Goal: Task Accomplishment & Management: Manage account settings

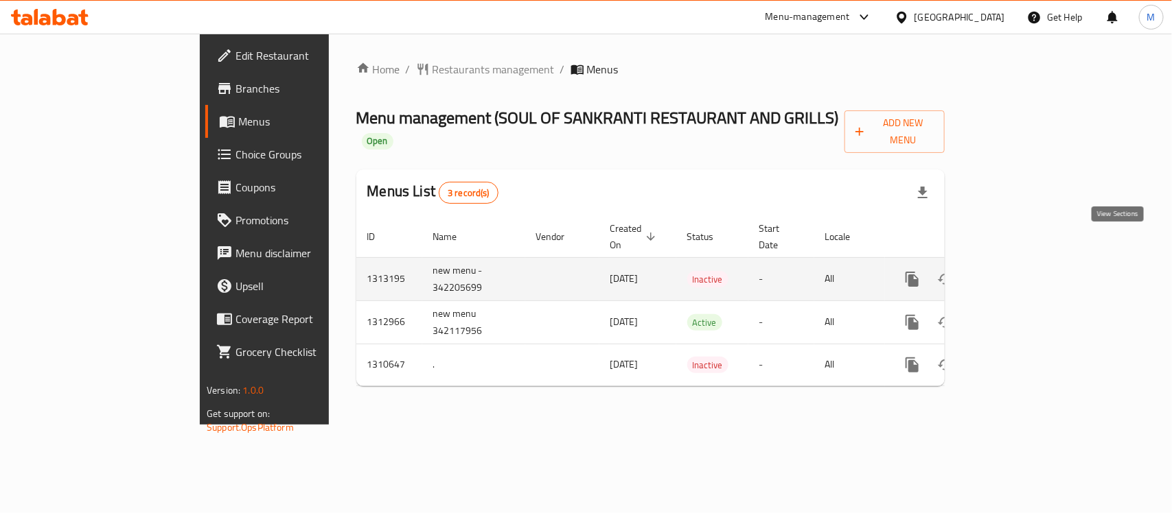
click at [1019, 271] on icon "enhanced table" at bounding box center [1011, 279] width 16 height 16
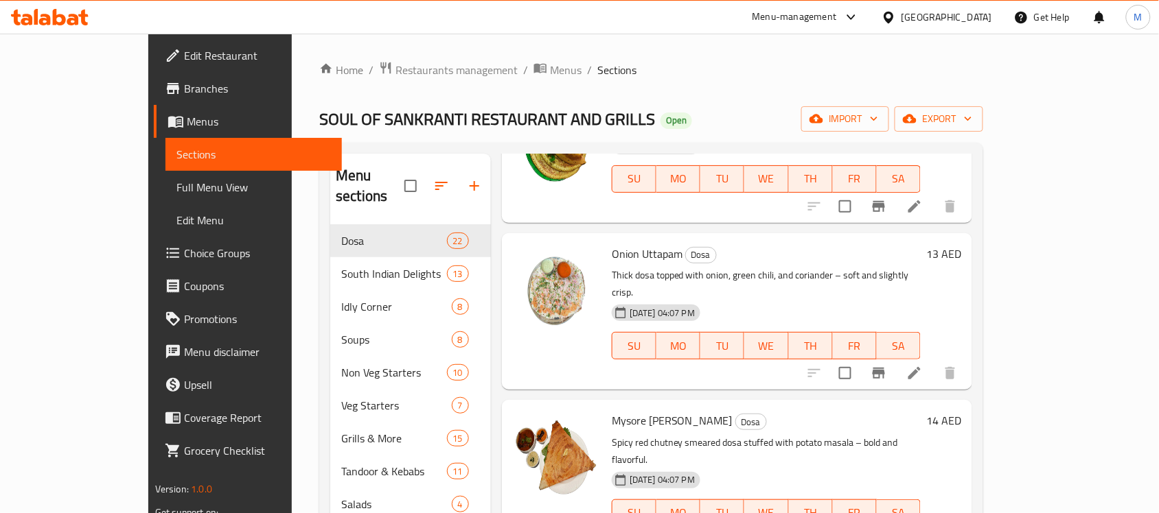
scroll to position [2454, 0]
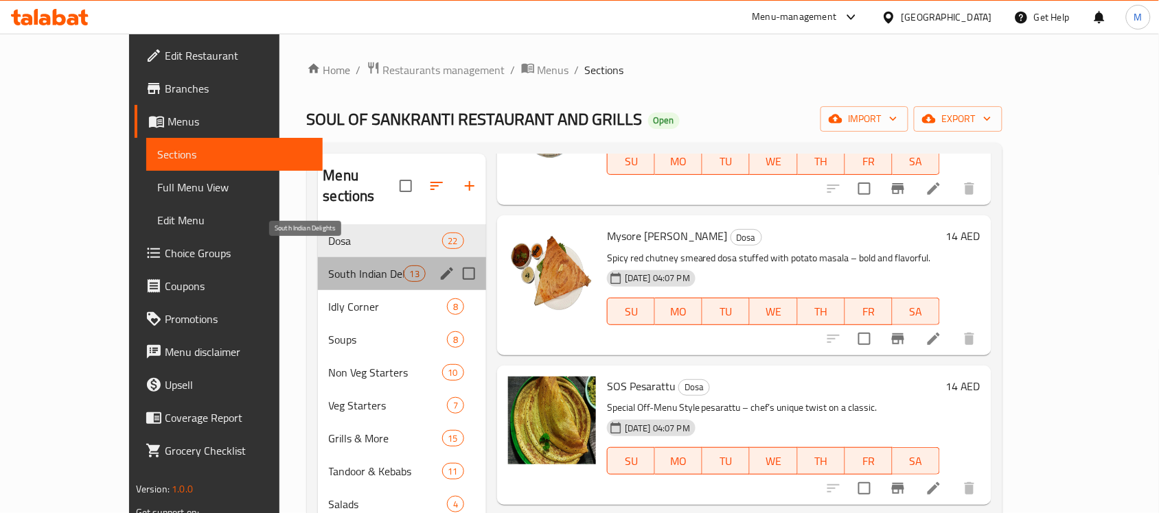
click at [329, 266] on span "South Indian Delights" at bounding box center [366, 274] width 75 height 16
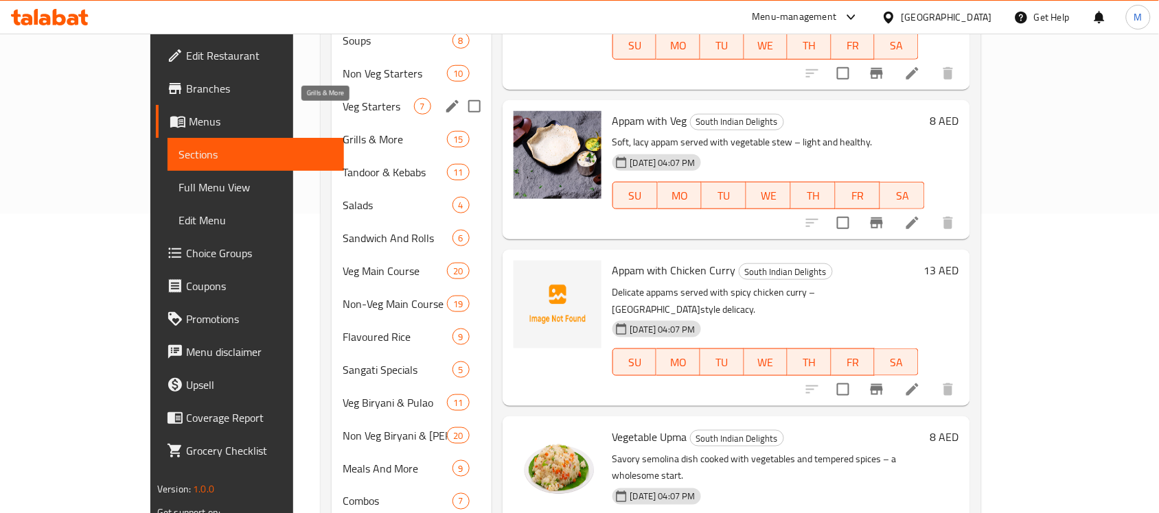
scroll to position [128, 0]
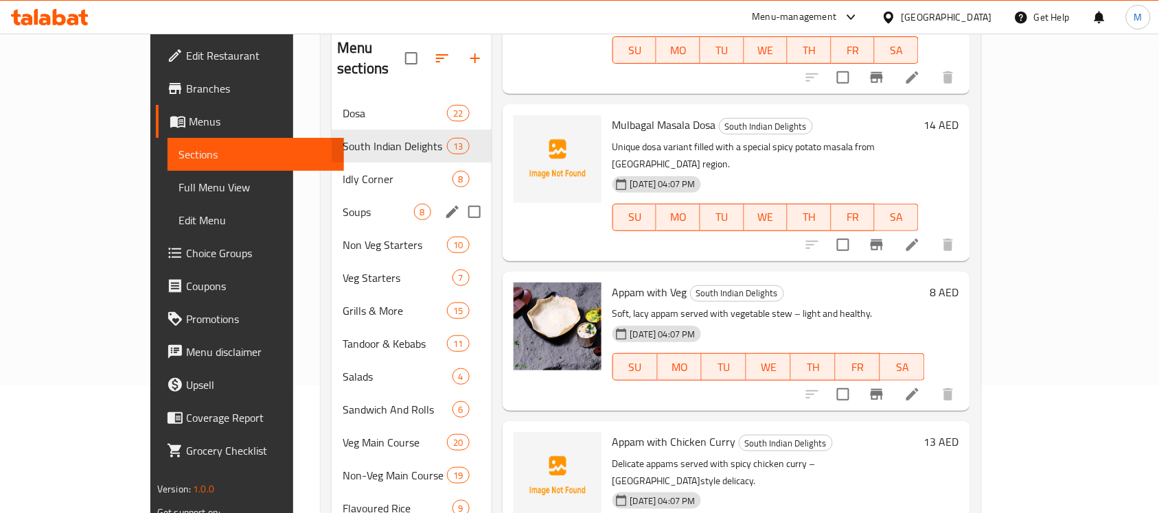
click at [332, 163] on div "Idly Corner 8" at bounding box center [411, 179] width 159 height 33
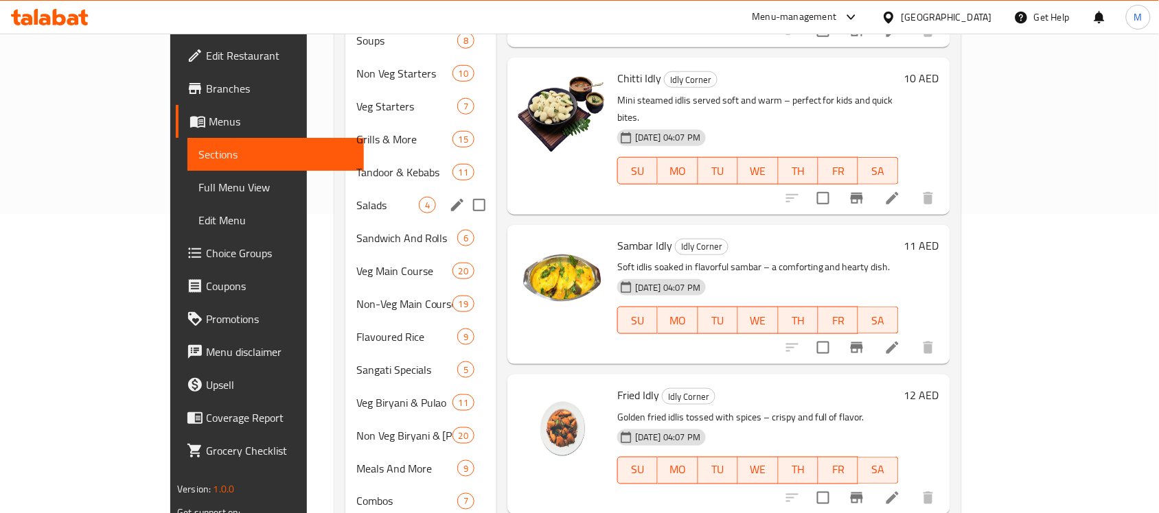
scroll to position [128, 0]
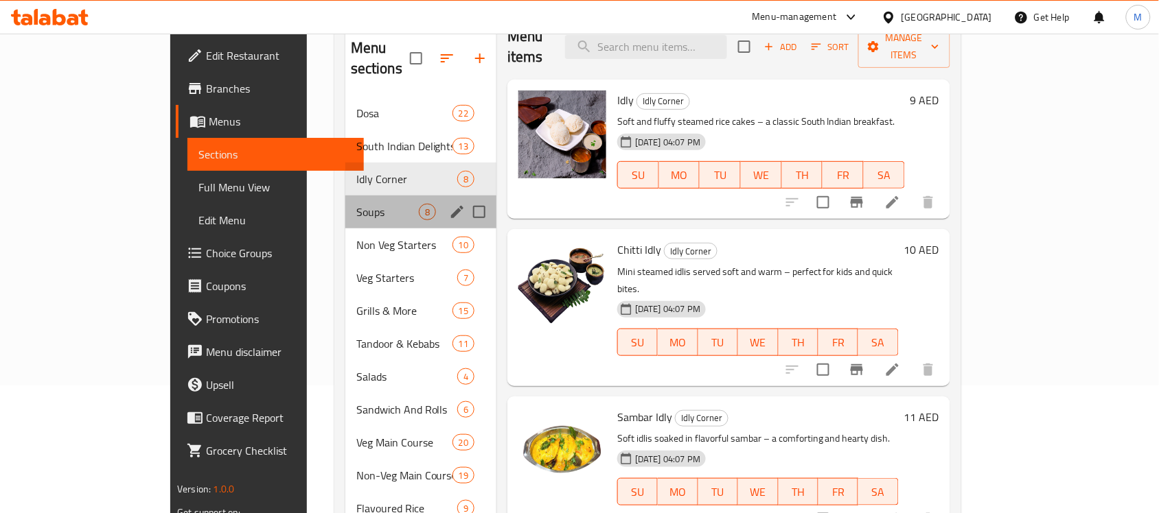
click at [345, 196] on div "Soups 8" at bounding box center [420, 212] width 151 height 33
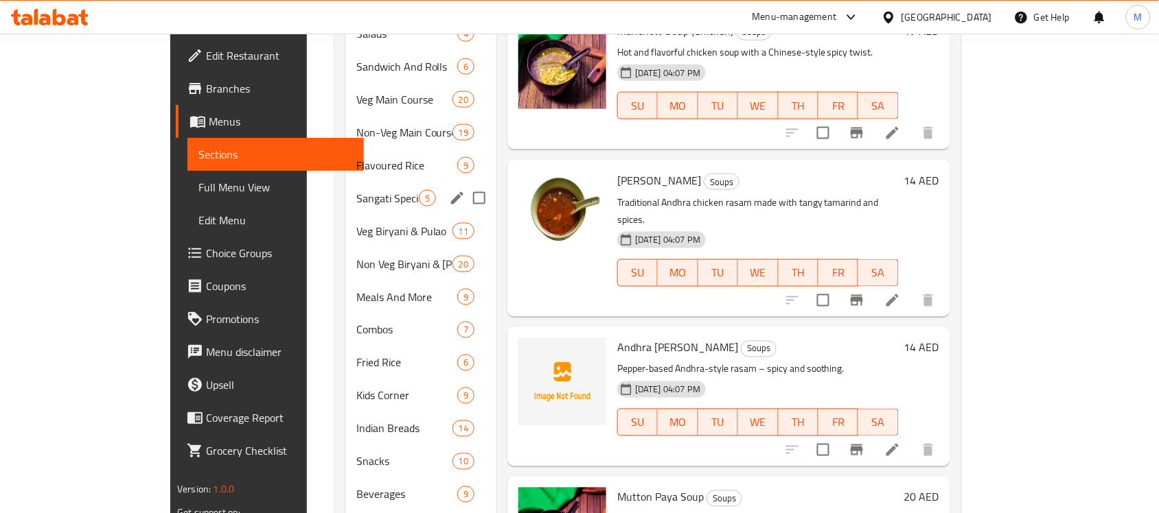
scroll to position [557, 0]
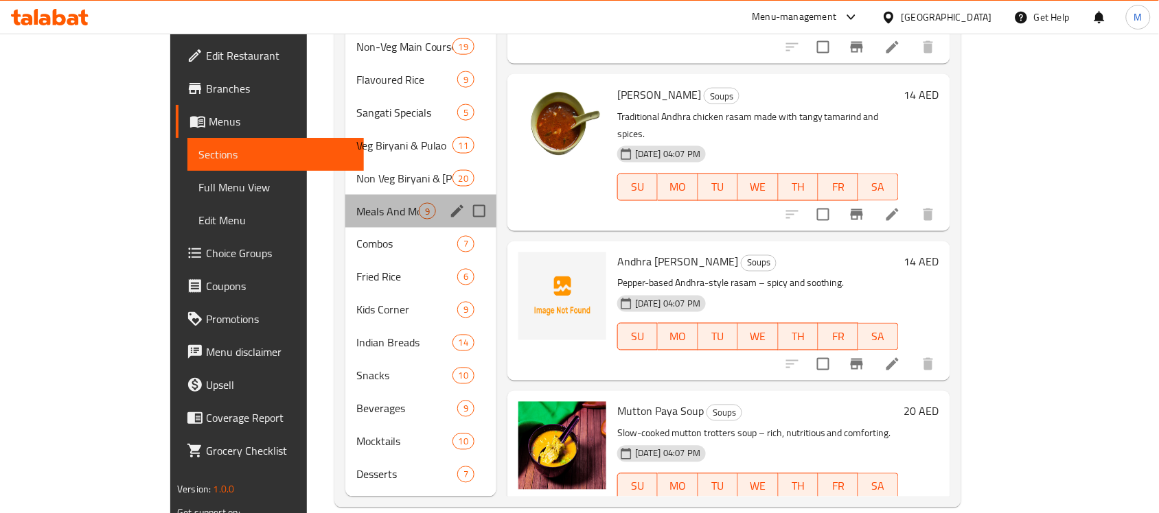
click at [345, 205] on div "Meals And More 9" at bounding box center [420, 211] width 151 height 33
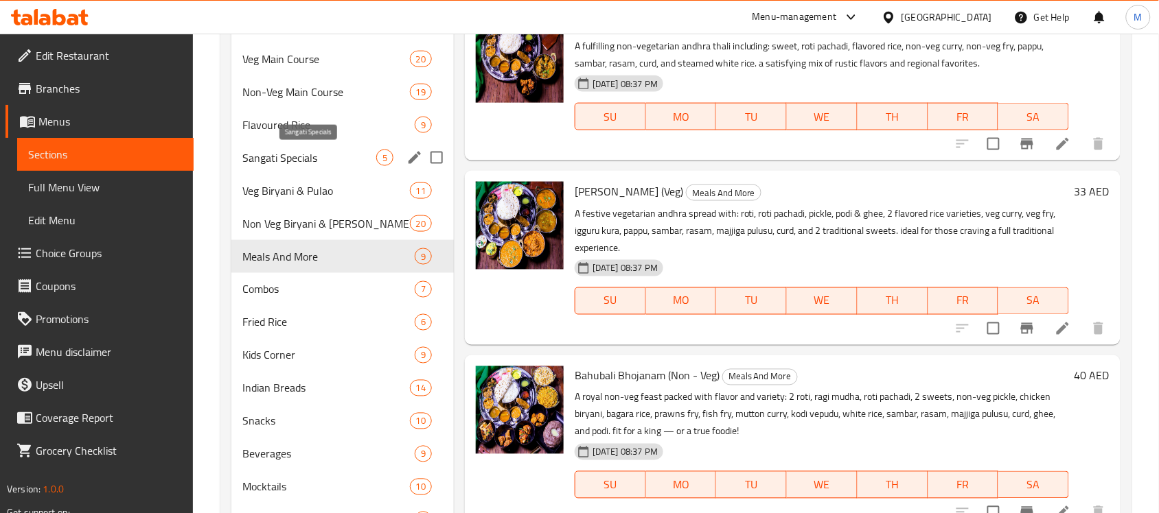
scroll to position [471, 0]
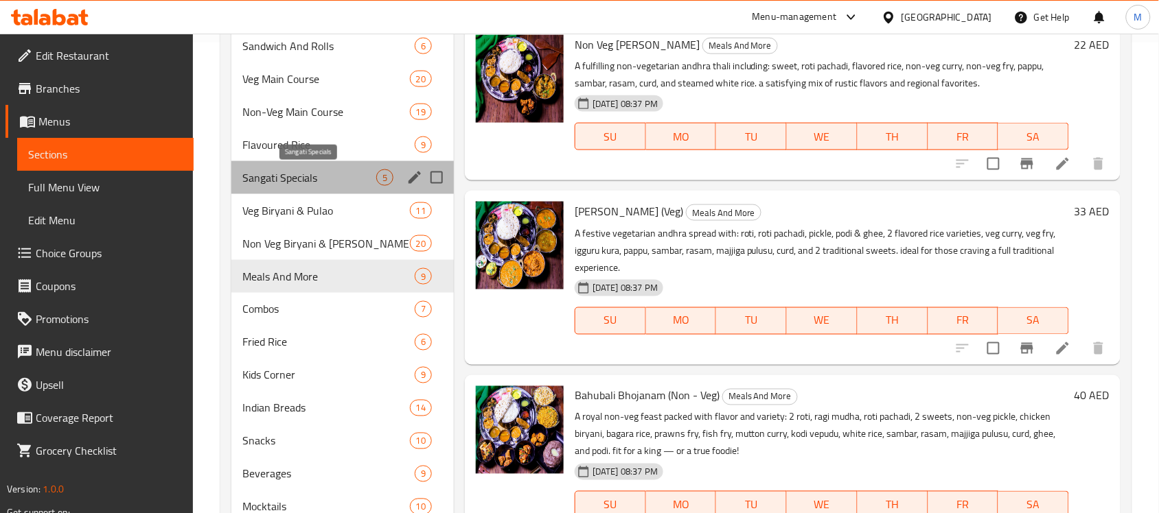
click at [324, 177] on span "Sangati Specials" at bounding box center [309, 178] width 134 height 16
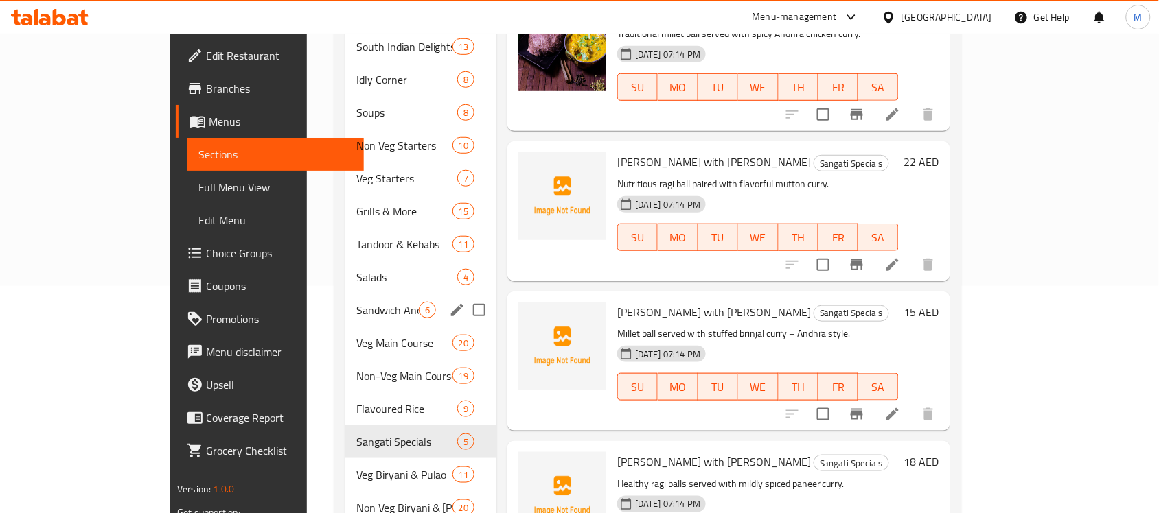
scroll to position [257, 0]
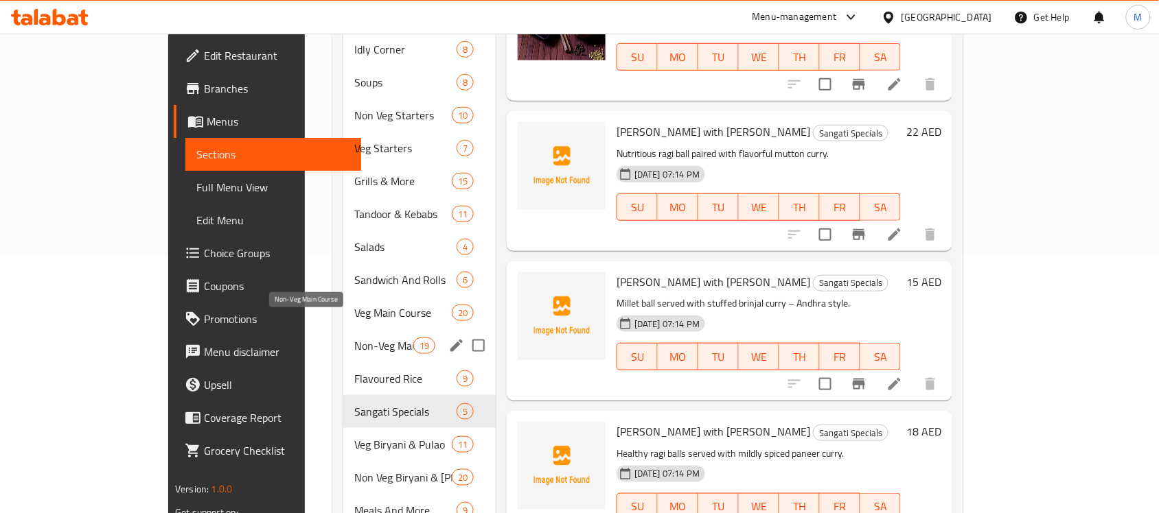
click at [343, 334] on div "Non-Veg Main Course 19" at bounding box center [419, 345] width 152 height 33
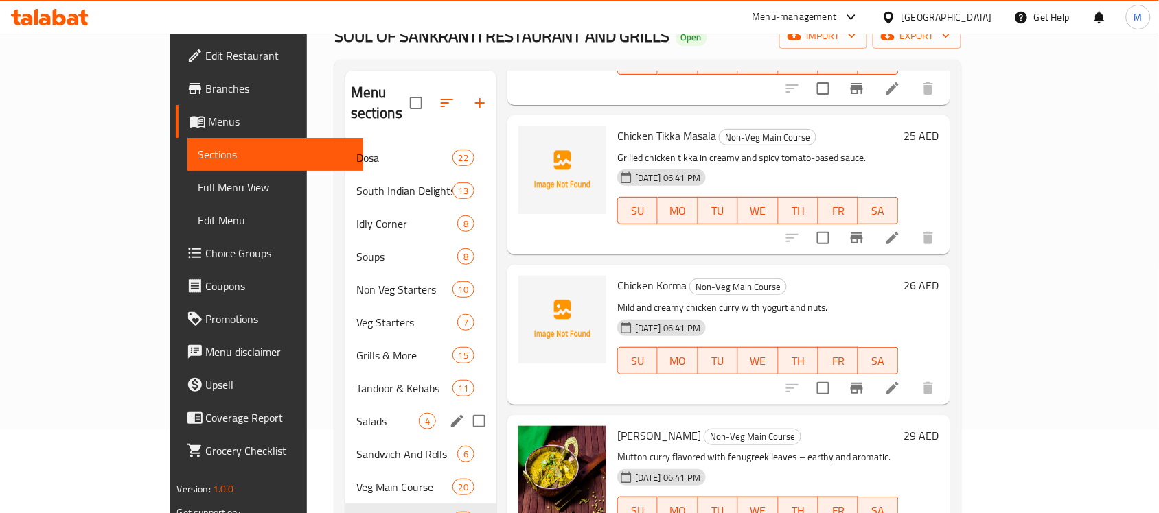
scroll to position [172, 0]
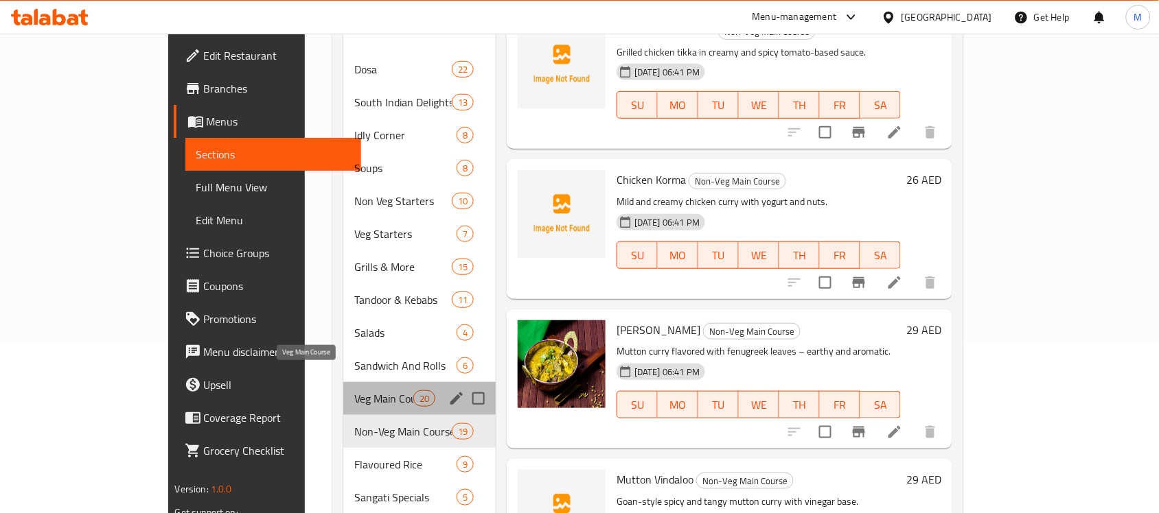
drag, startPoint x: 321, startPoint y: 383, endPoint x: 417, endPoint y: 333, distance: 108.4
click at [354, 391] on span "Veg Main Course" at bounding box center [383, 399] width 58 height 16
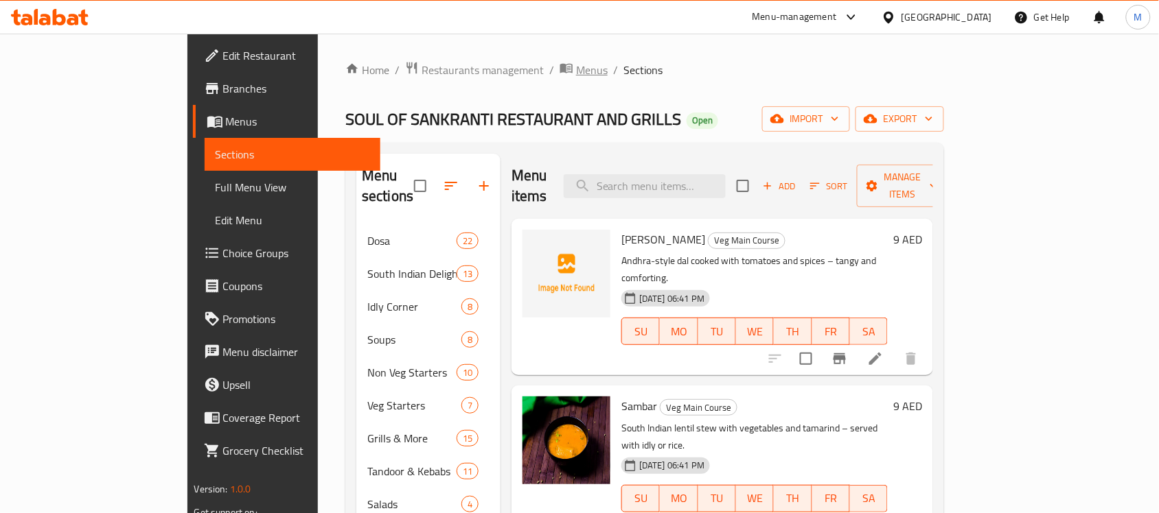
click at [576, 75] on span "Menus" at bounding box center [592, 70] width 32 height 16
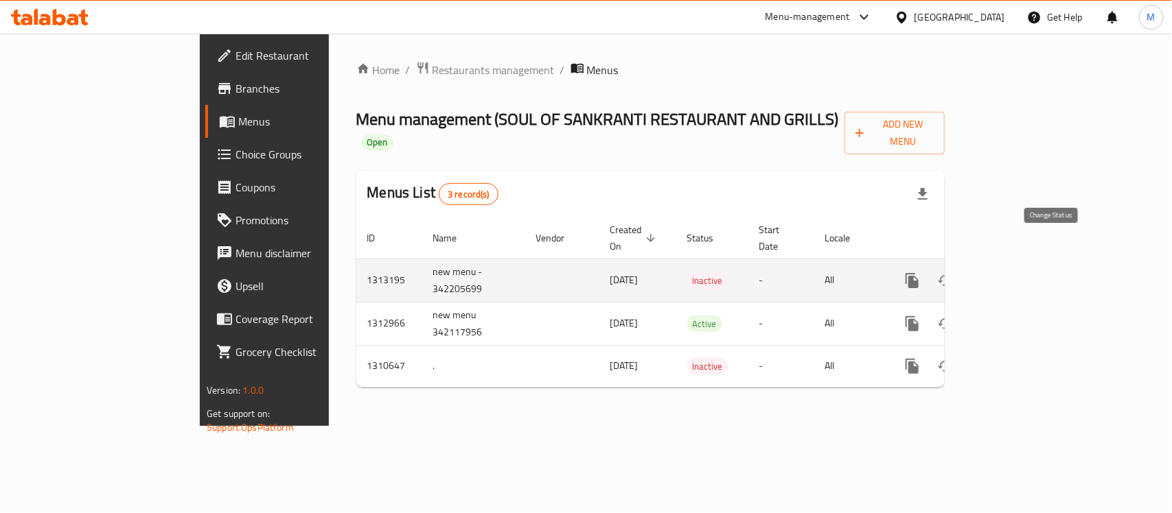
click at [953, 272] on icon "enhanced table" at bounding box center [945, 280] width 16 height 16
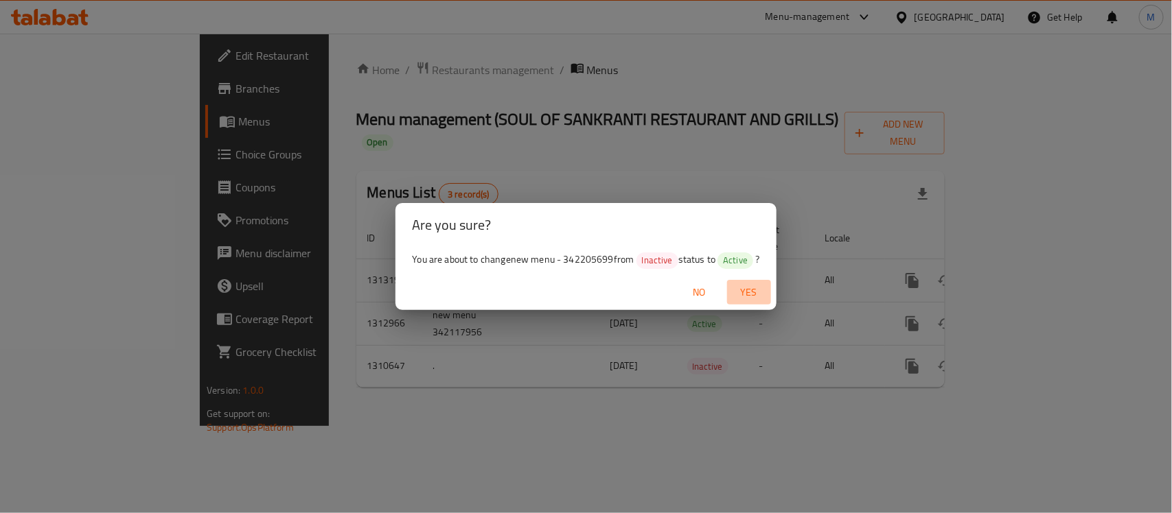
click at [759, 285] on span "Yes" at bounding box center [748, 292] width 33 height 17
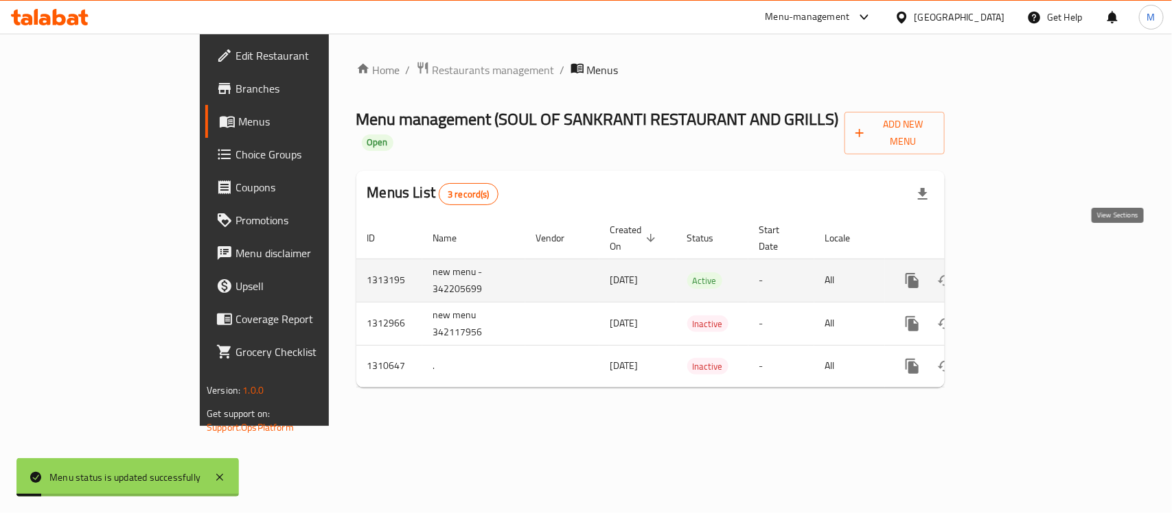
click at [1027, 264] on link "enhanced table" at bounding box center [1011, 280] width 33 height 33
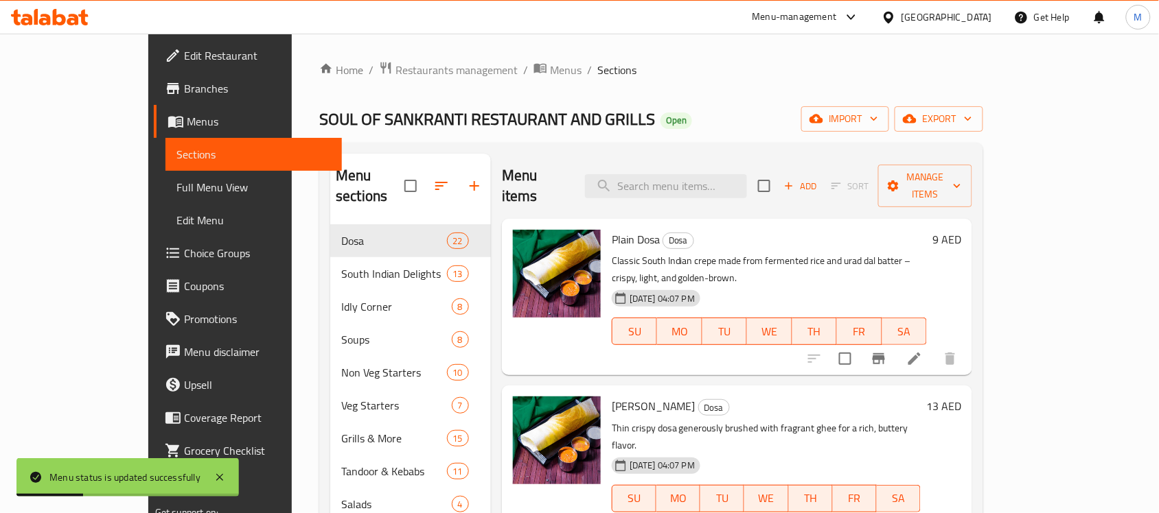
drag, startPoint x: 148, startPoint y: 181, endPoint x: 115, endPoint y: 5, distance: 178.6
click at [176, 181] on span "Full Menu View" at bounding box center [253, 187] width 154 height 16
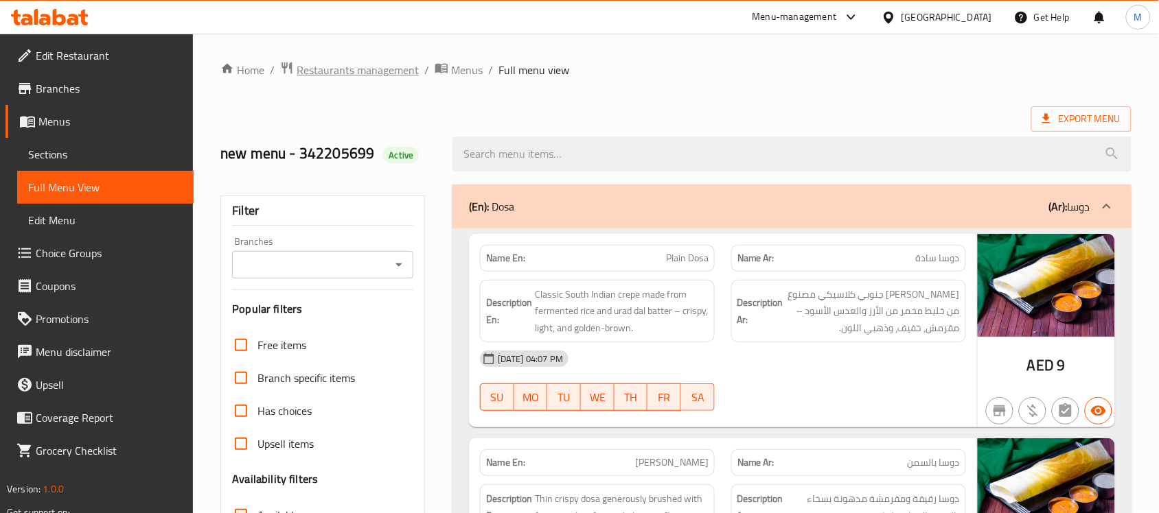
click at [376, 62] on span "Restaurants management" at bounding box center [358, 70] width 122 height 16
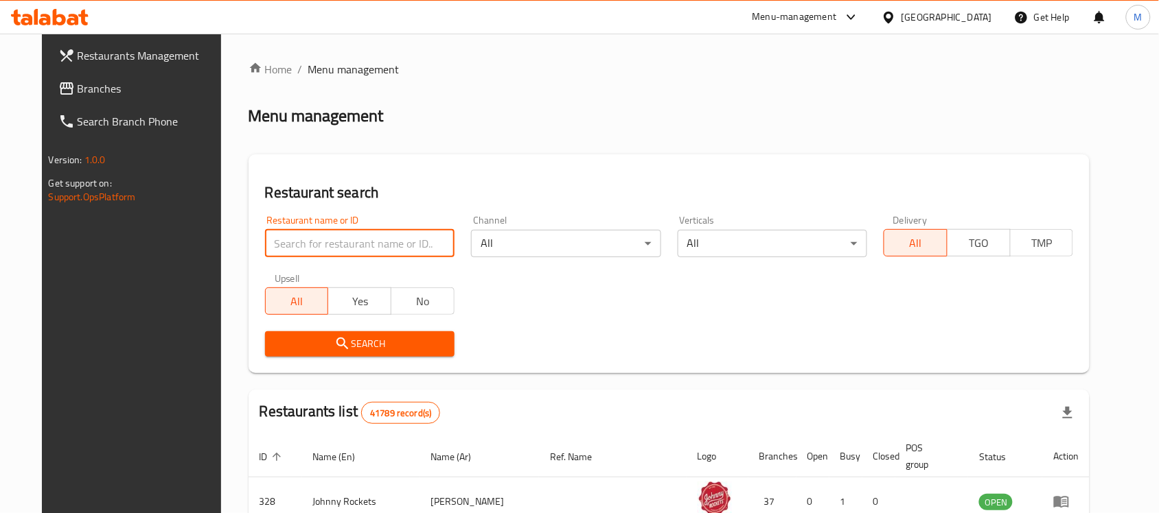
click at [377, 249] on input "search" at bounding box center [359, 243] width 189 height 27
paste input "767758"
type input "767758"
click button "Search" at bounding box center [359, 344] width 189 height 25
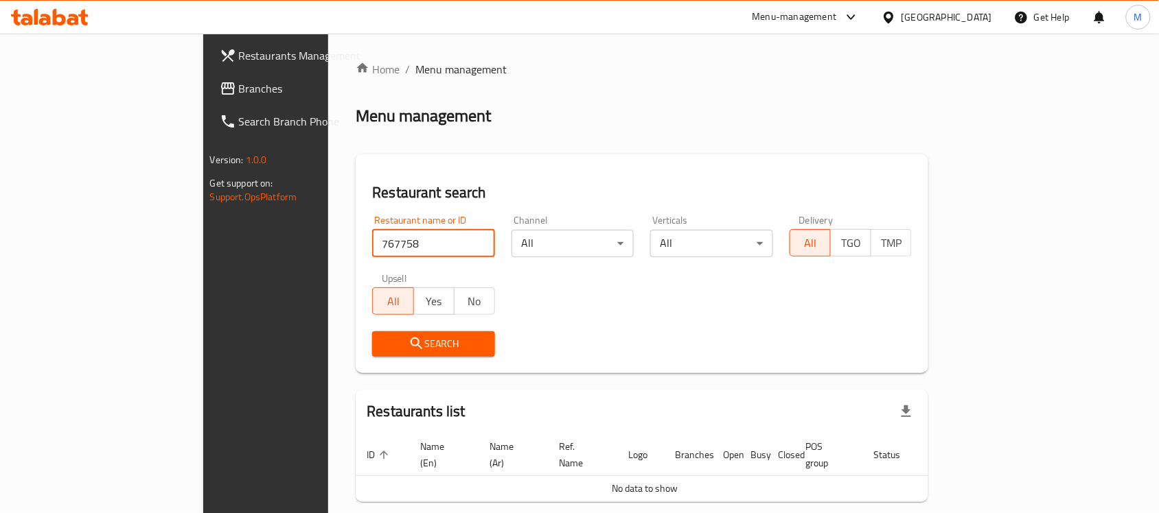
scroll to position [47, 0]
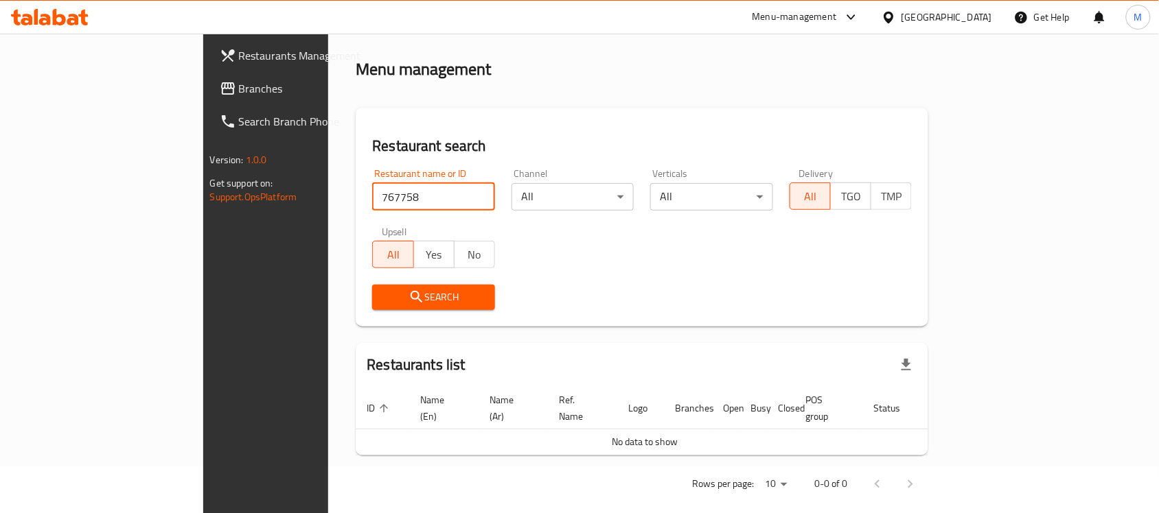
click at [239, 83] on span "Branches" at bounding box center [312, 88] width 147 height 16
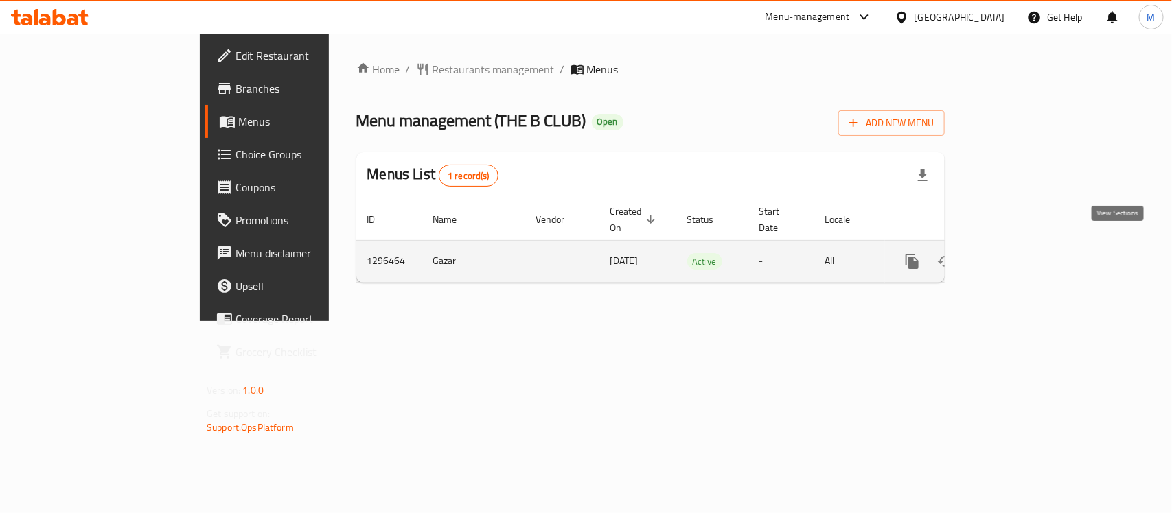
click at [1017, 255] on icon "enhanced table" at bounding box center [1011, 261] width 12 height 12
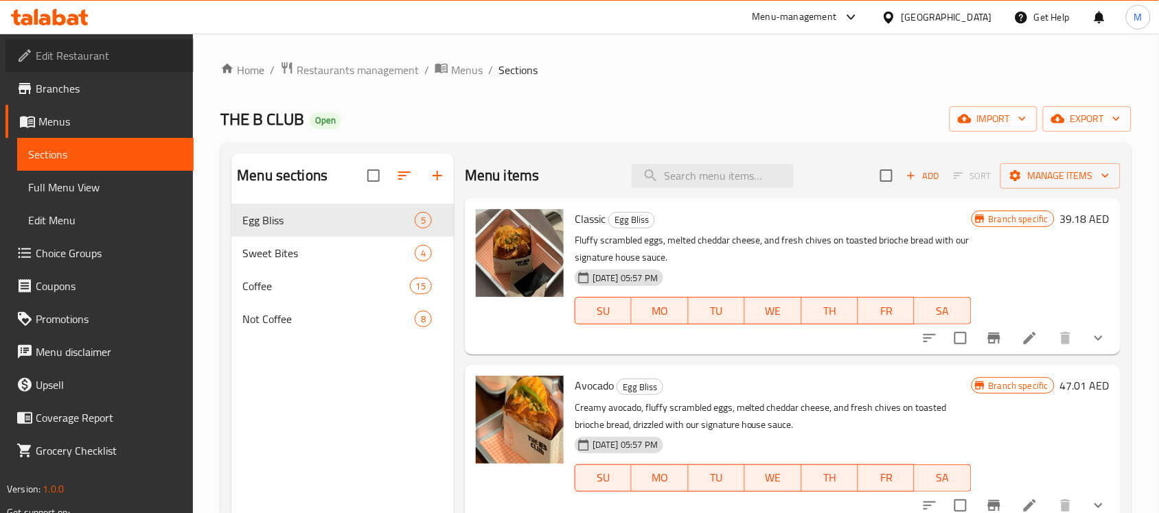
click at [80, 57] on span "Edit Restaurant" at bounding box center [109, 55] width 147 height 16
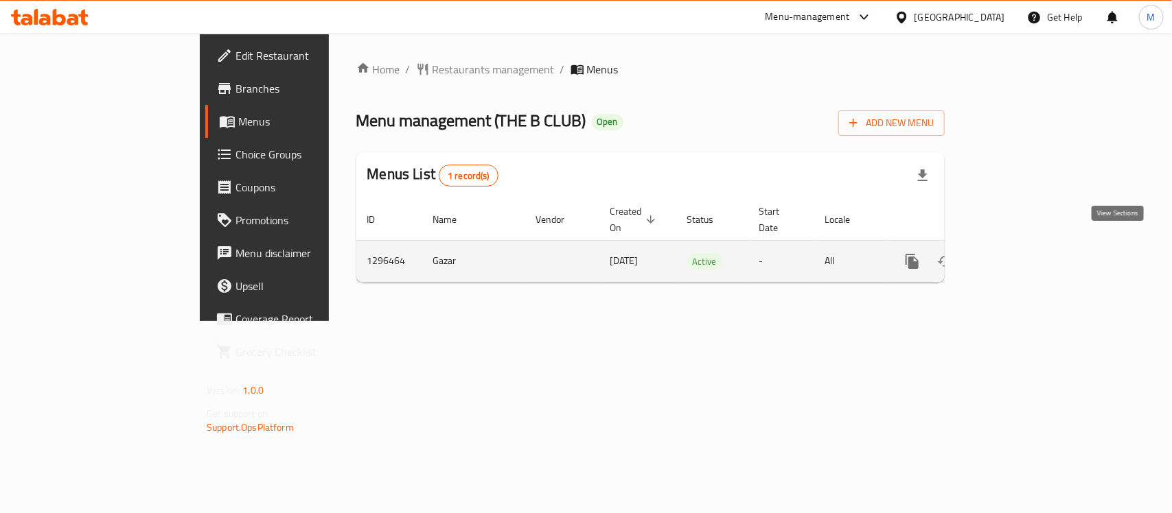
click at [1017, 255] on icon "enhanced table" at bounding box center [1011, 261] width 12 height 12
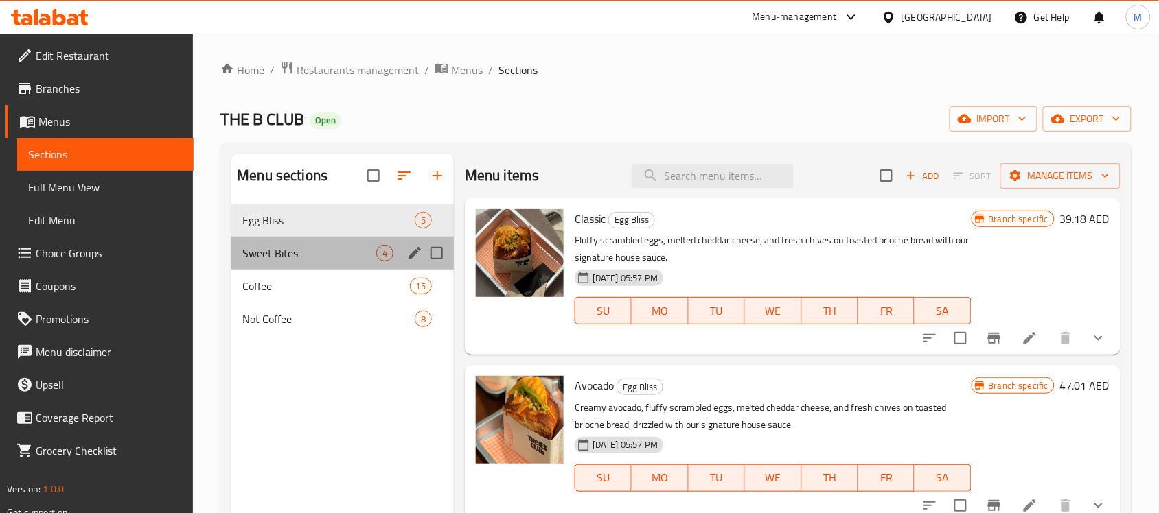
click at [269, 242] on div "Sweet Bites 4" at bounding box center [342, 253] width 222 height 33
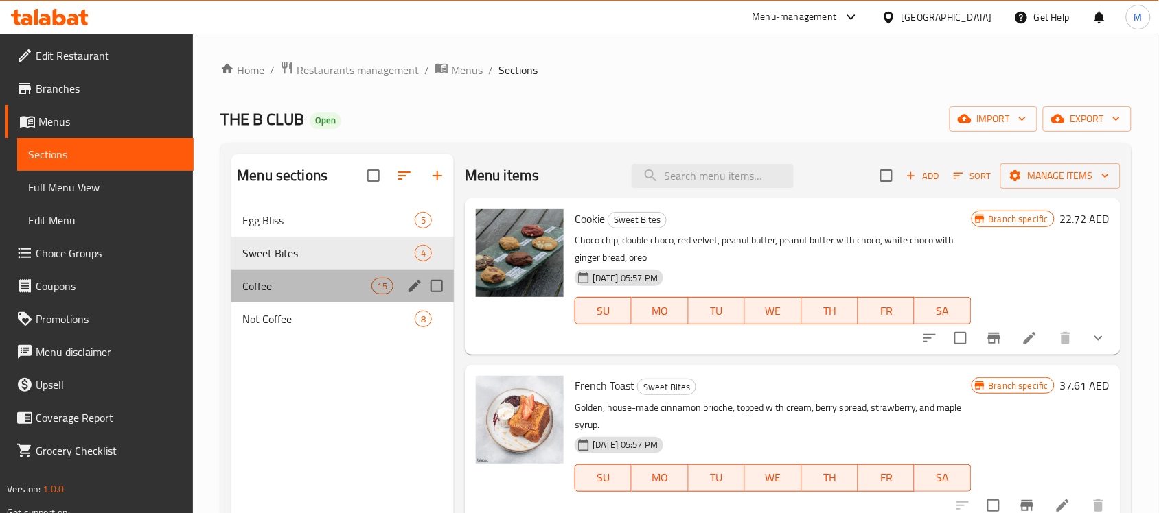
click at [299, 273] on div "Coffee 15" at bounding box center [342, 286] width 222 height 33
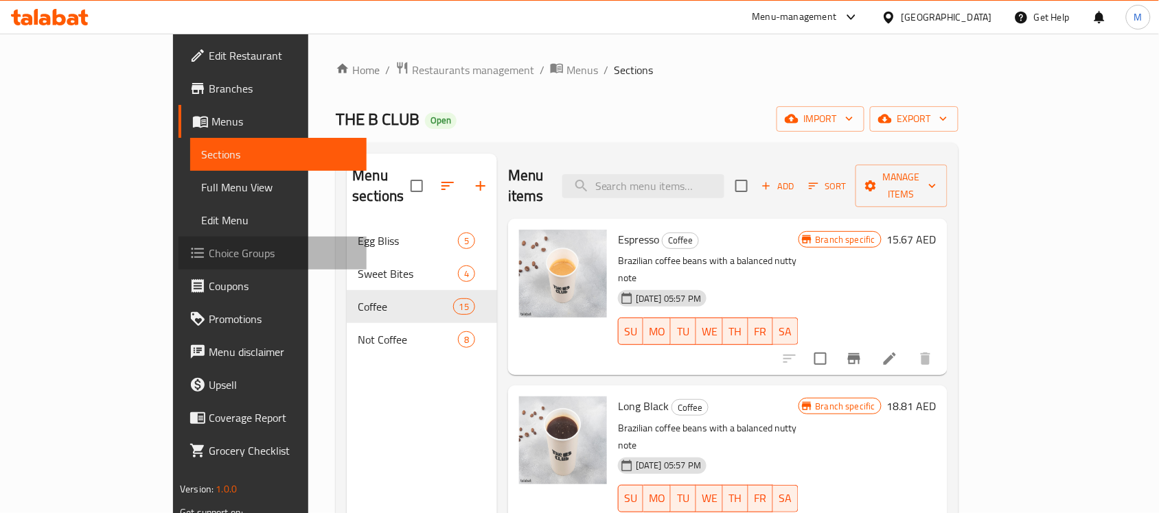
click at [209, 247] on span "Choice Groups" at bounding box center [282, 253] width 147 height 16
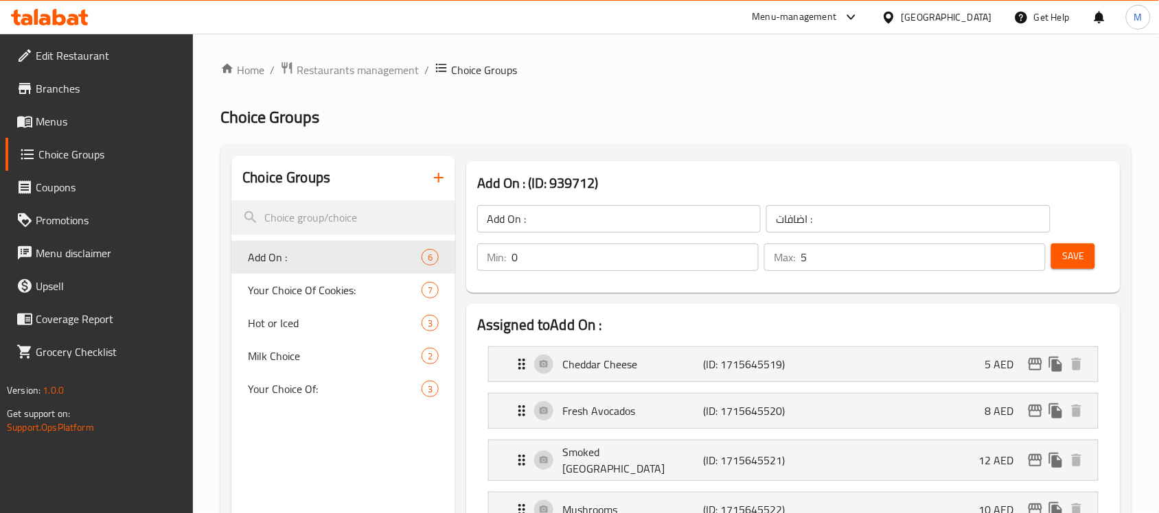
click at [438, 172] on icon "button" at bounding box center [438, 178] width 16 height 16
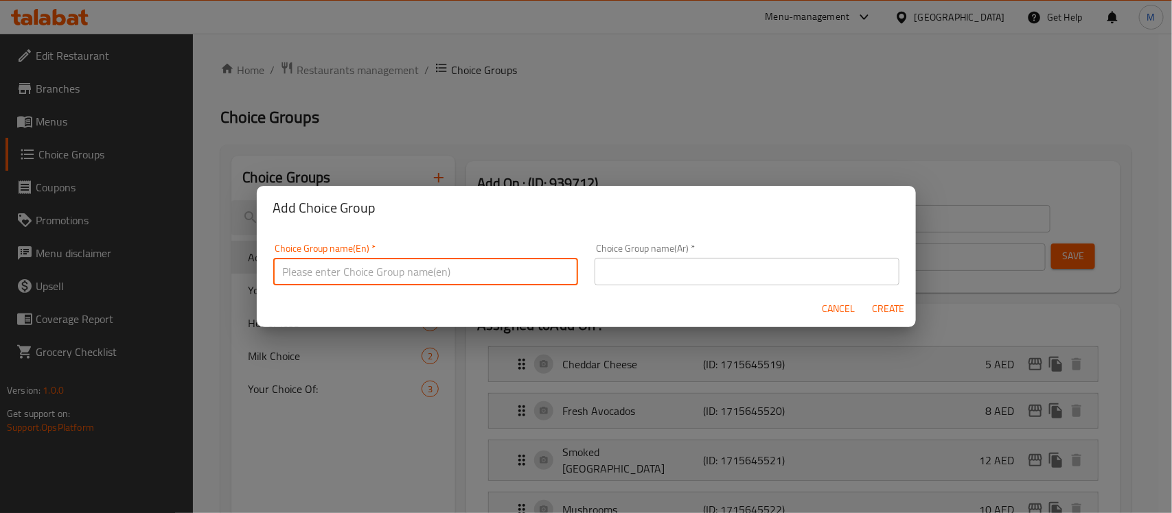
click at [454, 286] on input "text" at bounding box center [425, 271] width 305 height 27
type input "ثءفقش"
type input "extra :"
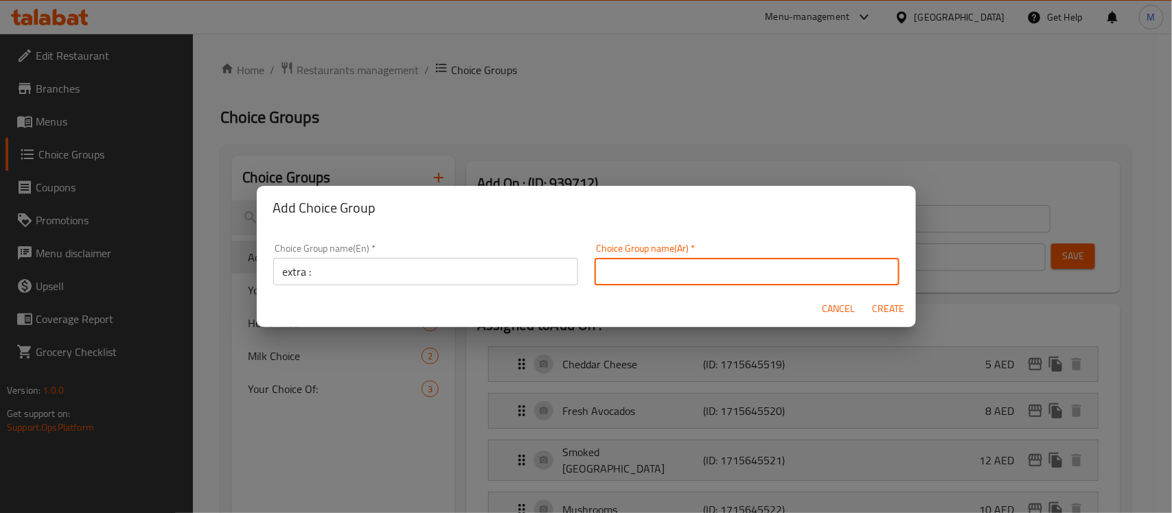
click at [676, 261] on input "text" at bounding box center [746, 271] width 305 height 27
type input "الاضافات :"
click at [872, 305] on span "Create" at bounding box center [888, 309] width 33 height 17
type input "extra :"
type input "الاضافات :"
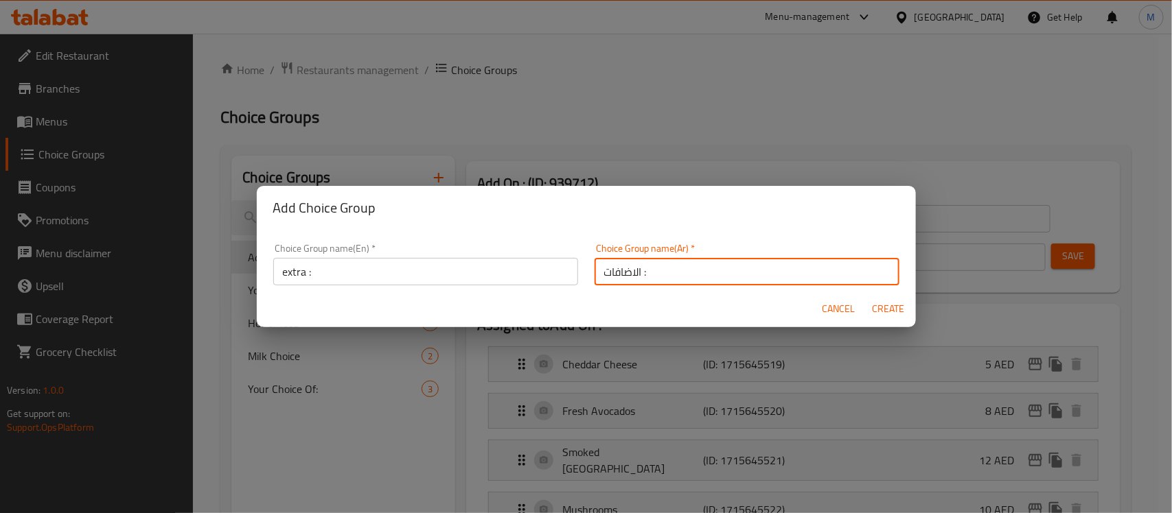
type input "0"
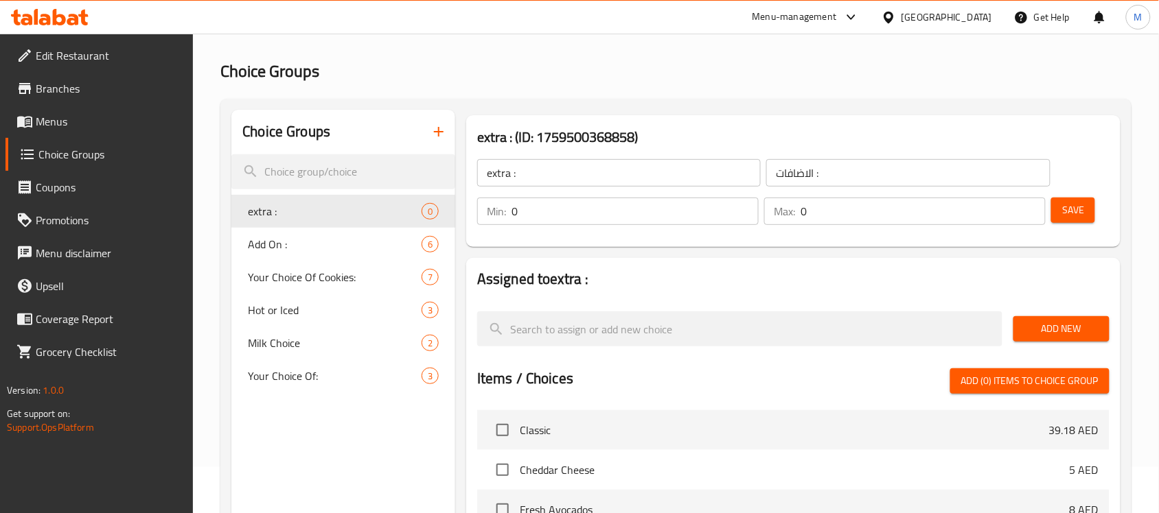
scroll to position [86, 0]
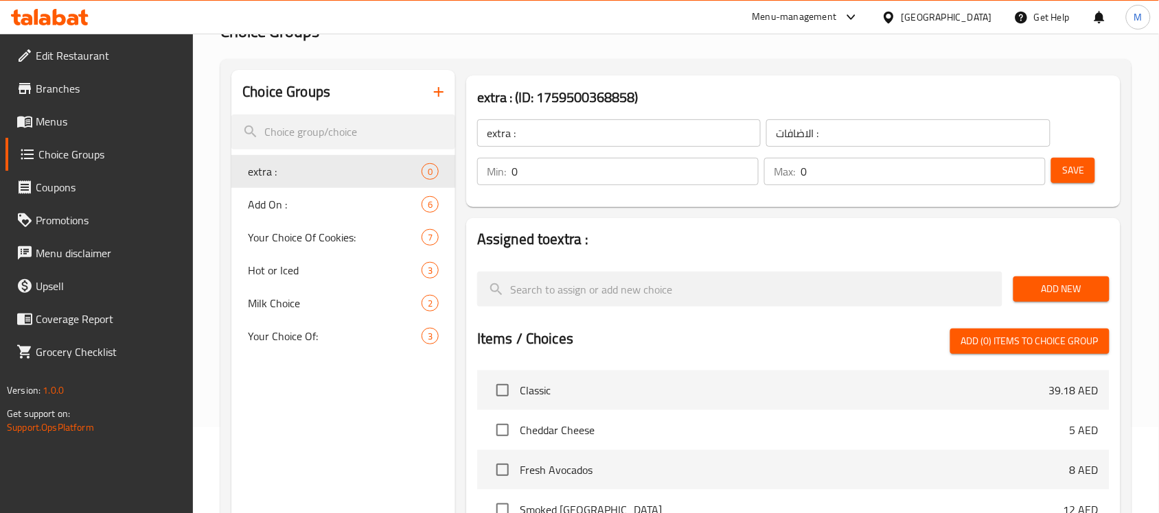
click at [1096, 289] on span "Add New" at bounding box center [1061, 289] width 74 height 17
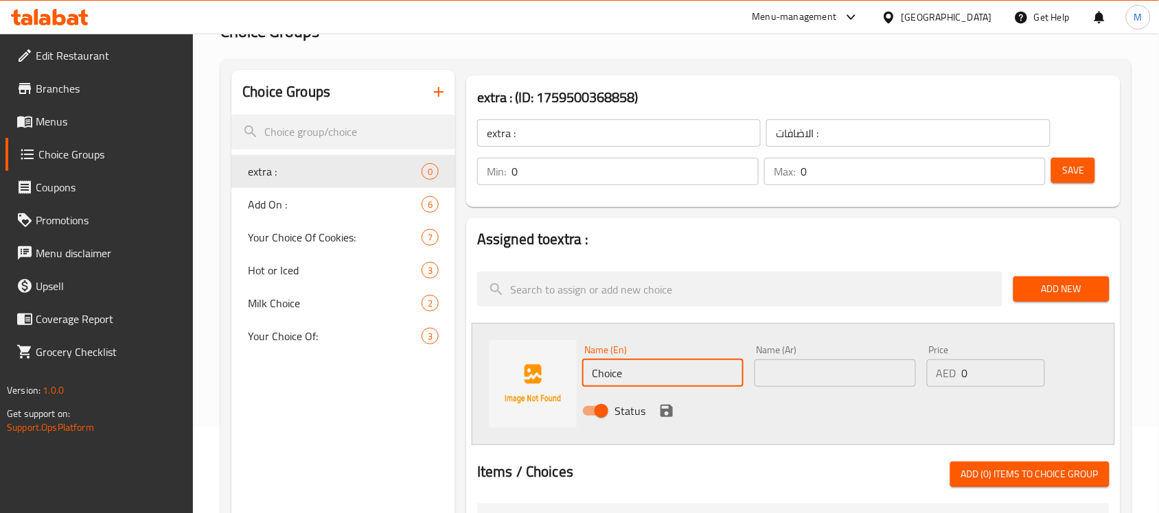
click at [683, 369] on input "Choice" at bounding box center [662, 373] width 161 height 27
type input "}"
type input "Coco Peach"
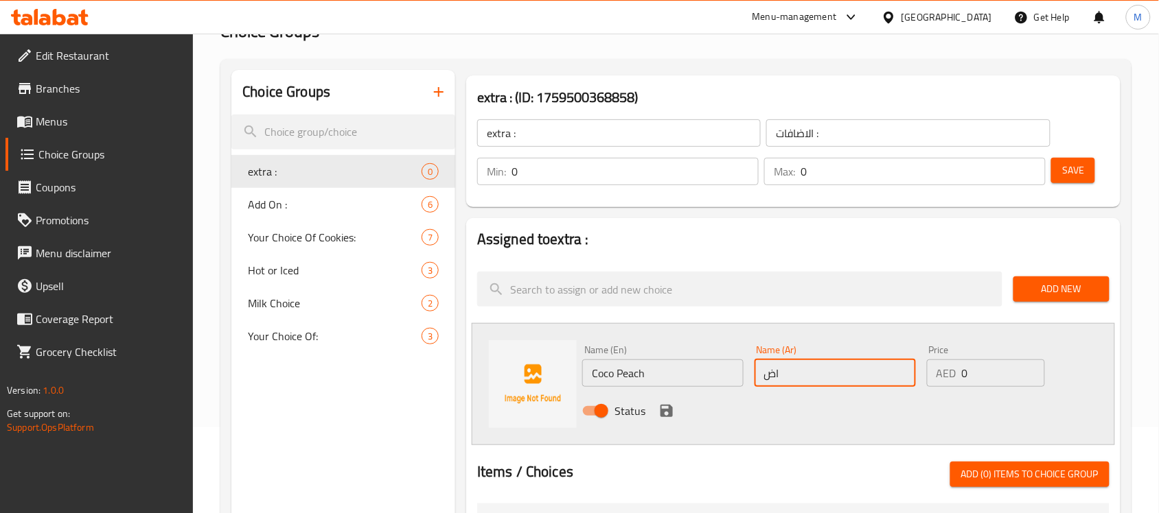
type input "ا"
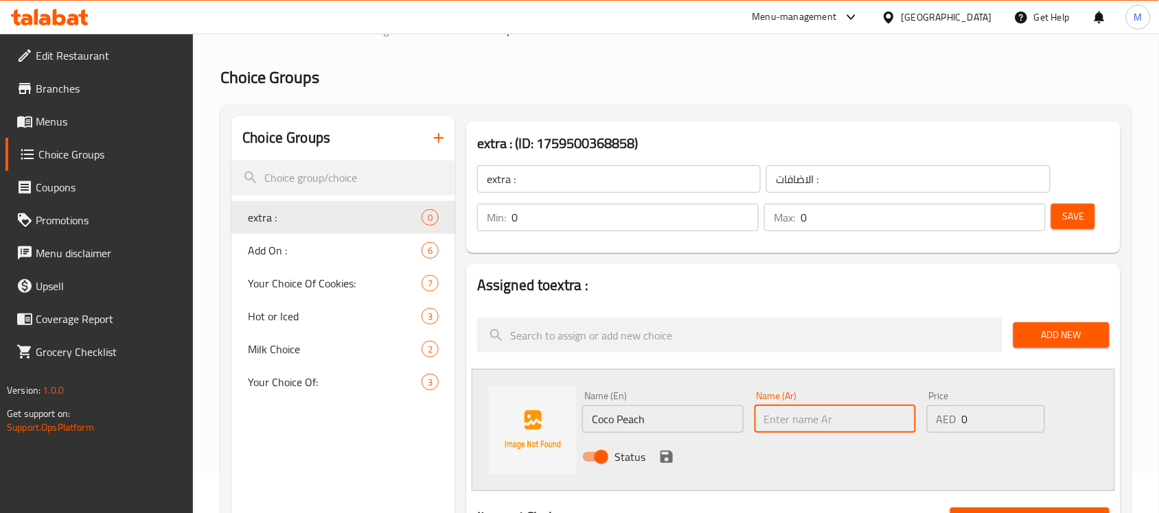
scroll to position [0, 0]
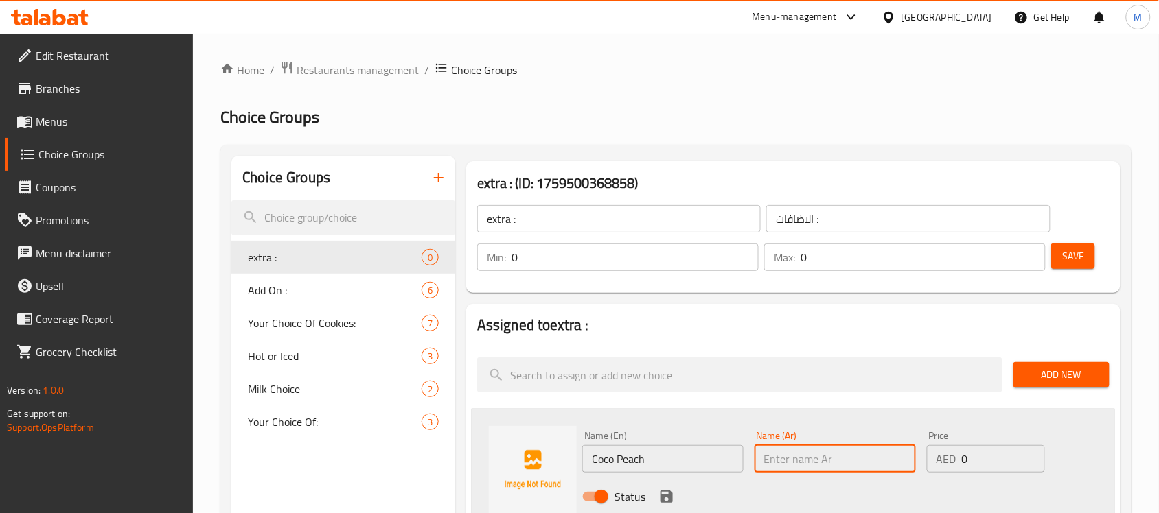
click at [687, 364] on input "search" at bounding box center [739, 375] width 525 height 35
click at [671, 460] on input "Coco Peach" at bounding box center [662, 458] width 161 height 27
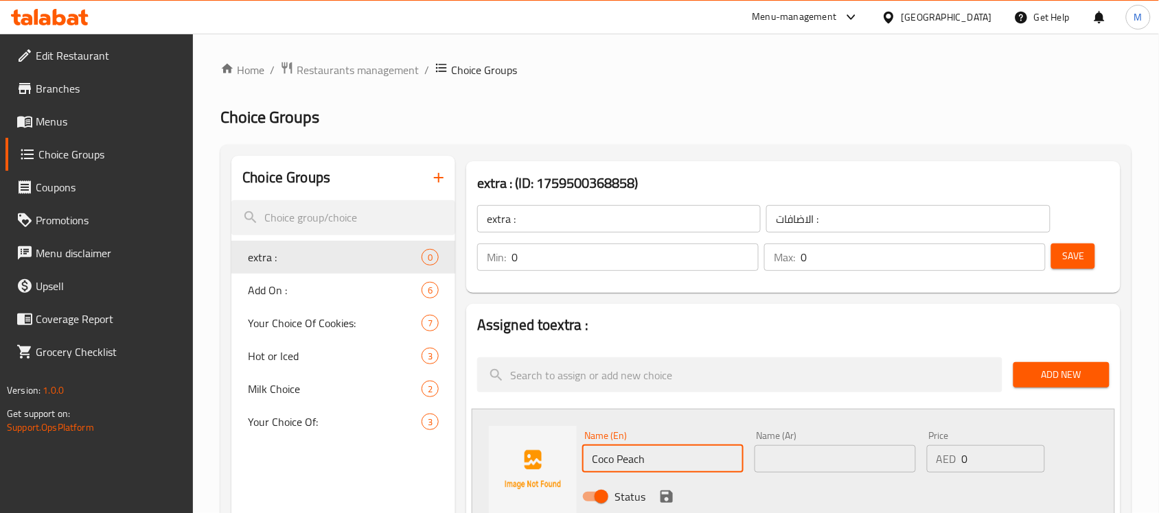
click at [671, 460] on input "Coco Peach" at bounding box center [662, 458] width 161 height 27
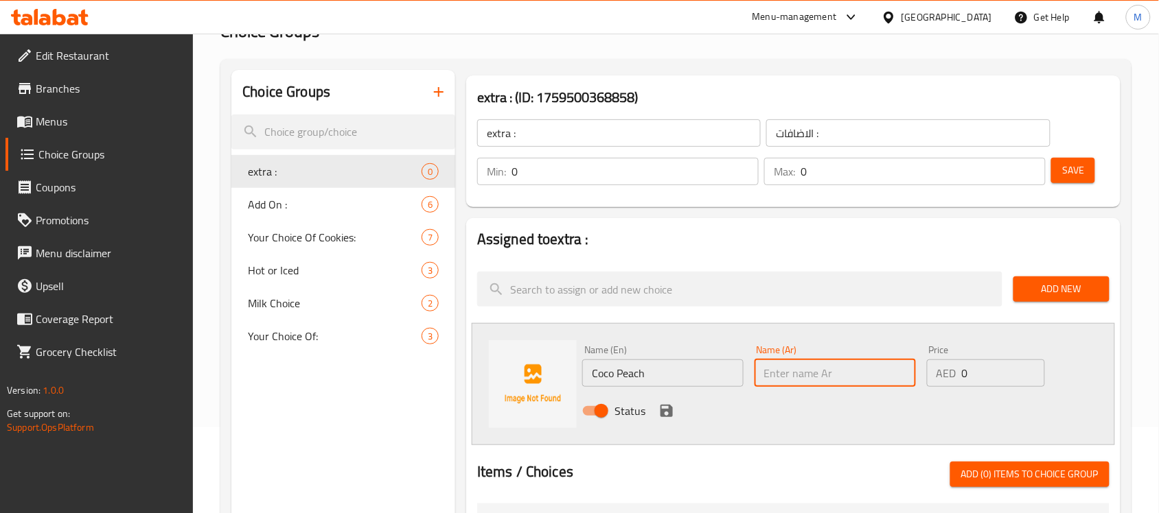
click at [822, 377] on input "text" at bounding box center [834, 373] width 161 height 27
paste input "جوز الهند والخوخ"
type input "جوز الهند والخوخ"
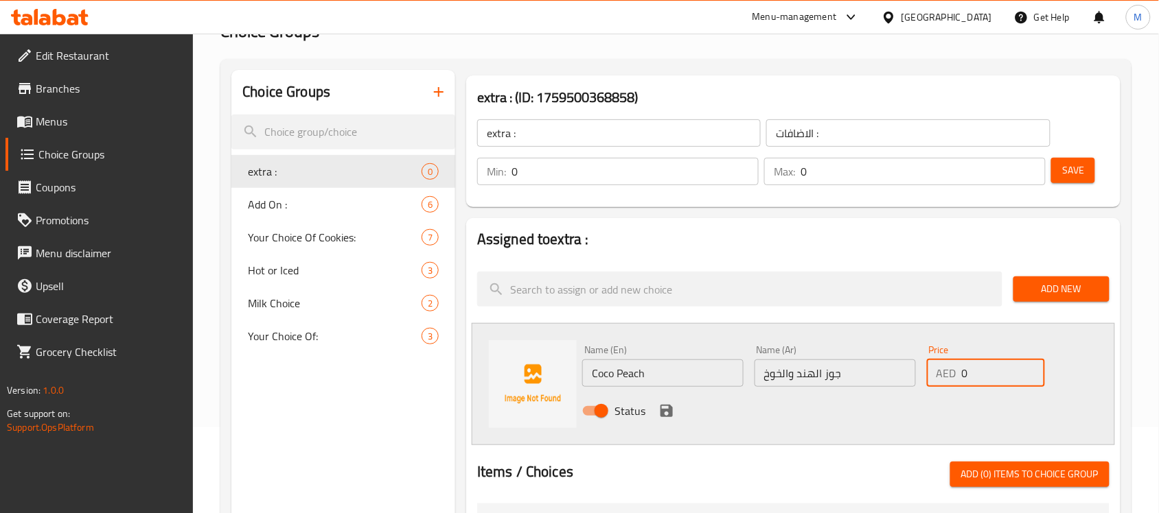
drag, startPoint x: 1044, startPoint y: 383, endPoint x: 1027, endPoint y: 385, distance: 17.3
click at [1033, 386] on input "0" at bounding box center [1003, 373] width 83 height 27
click at [1025, 385] on input "0" at bounding box center [1003, 373] width 83 height 27
click at [1021, 385] on input "0" at bounding box center [1003, 373] width 83 height 27
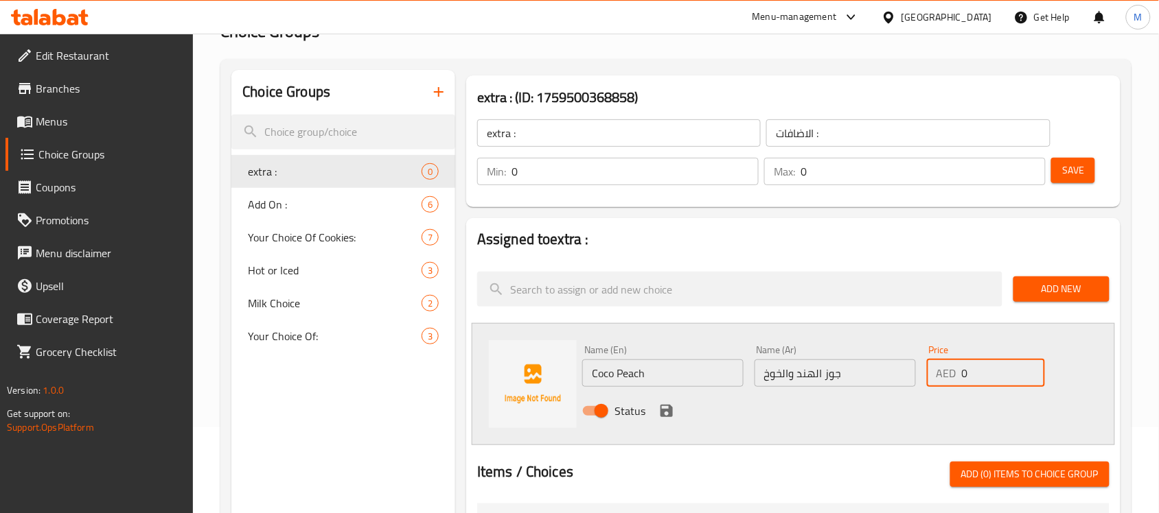
click at [1021, 385] on input "0" at bounding box center [1003, 373] width 83 height 27
type input "7"
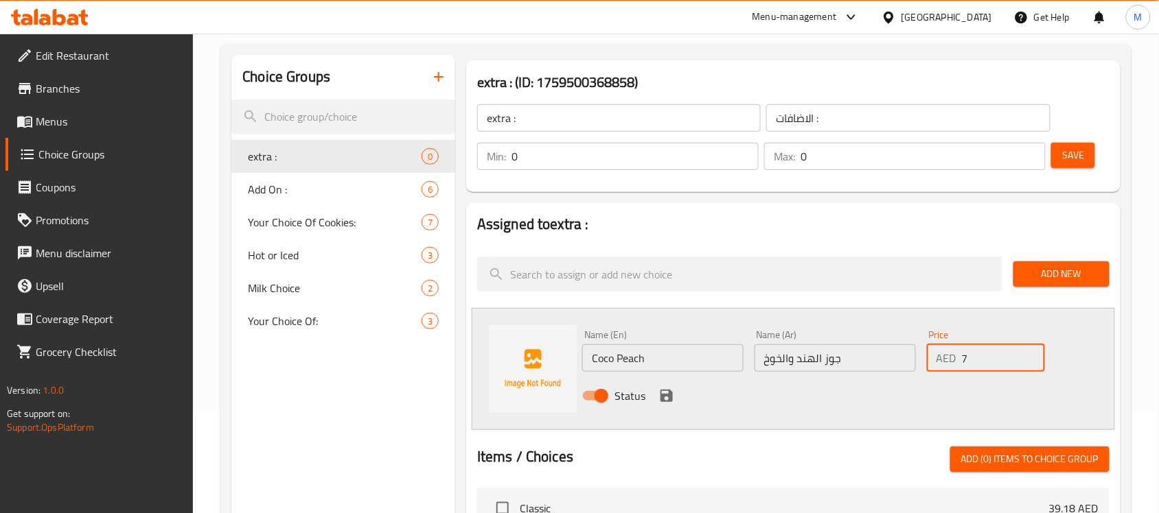
scroll to position [0, 0]
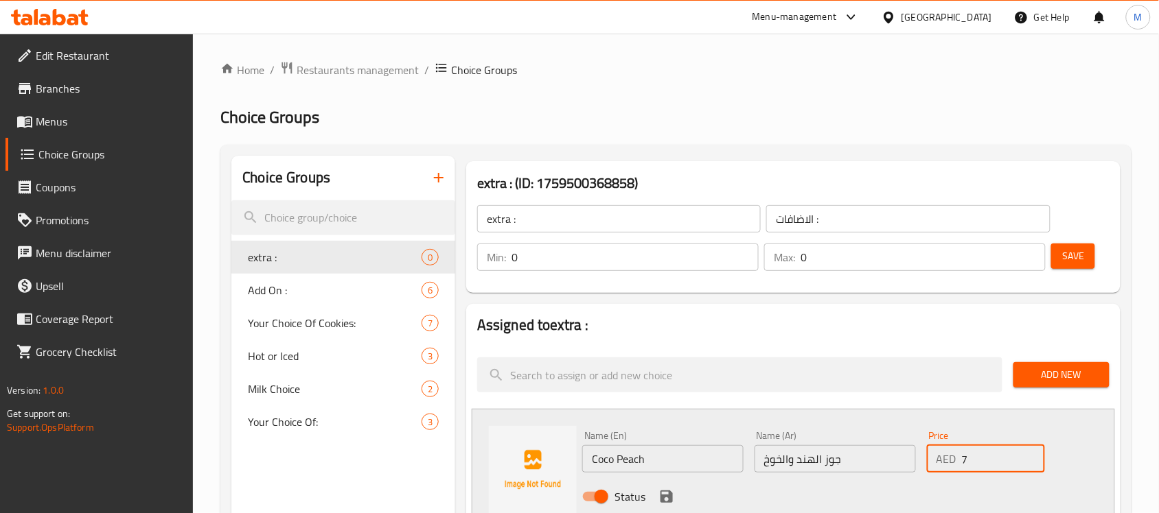
click at [856, 465] on input "جوز الهند والخوخ" at bounding box center [834, 458] width 161 height 27
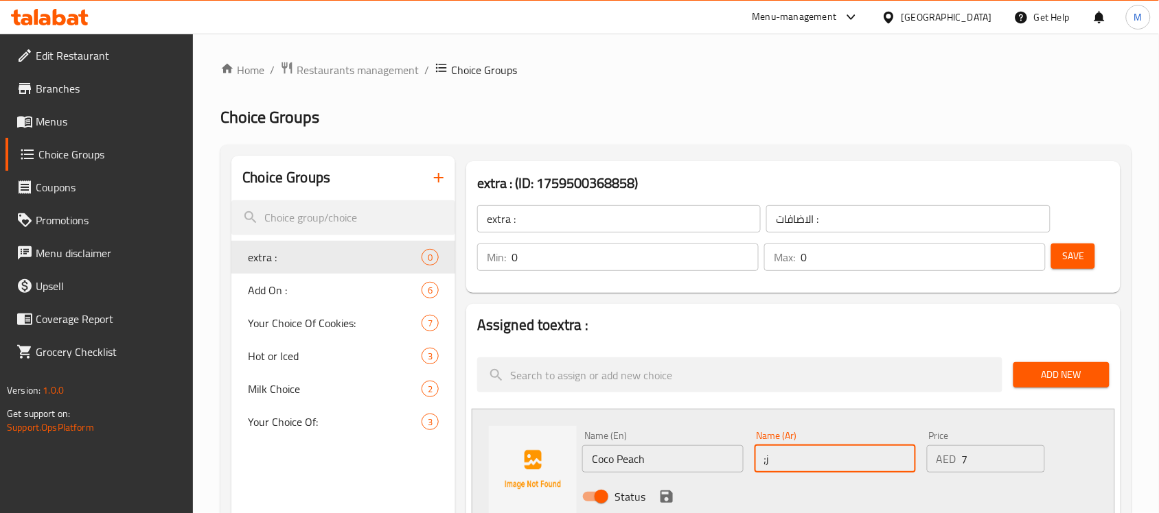
type input ";"
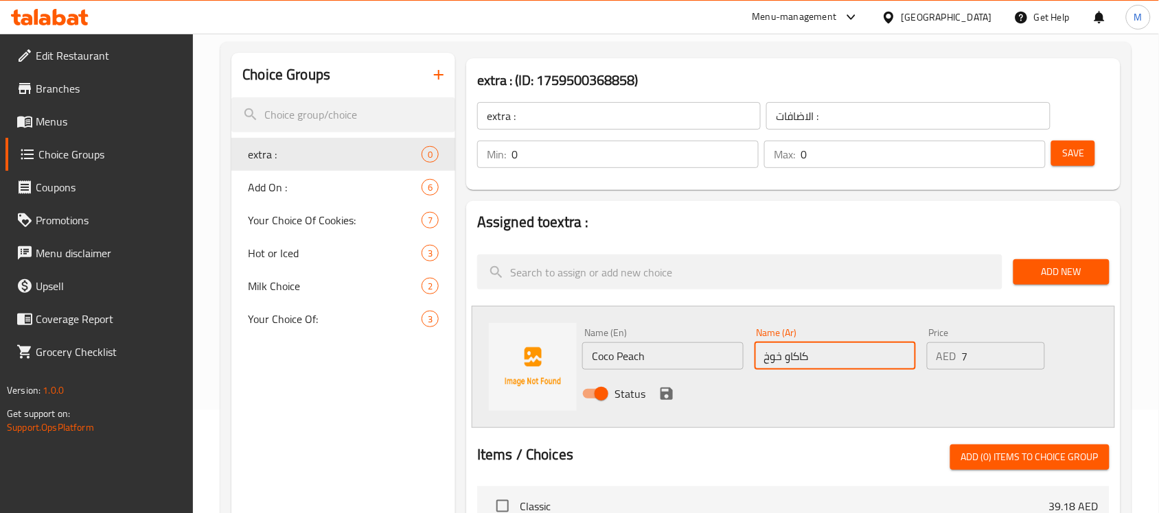
scroll to position [257, 0]
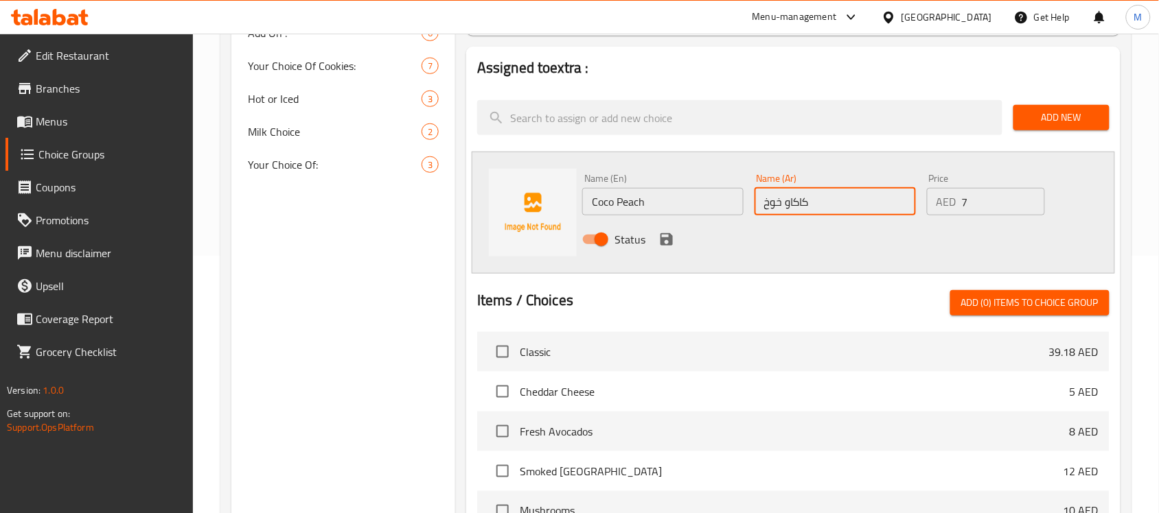
type input "كاكاو خوخ"
drag, startPoint x: 664, startPoint y: 241, endPoint x: 654, endPoint y: 244, distance: 10.0
click at [662, 242] on icon "save" at bounding box center [666, 239] width 12 height 12
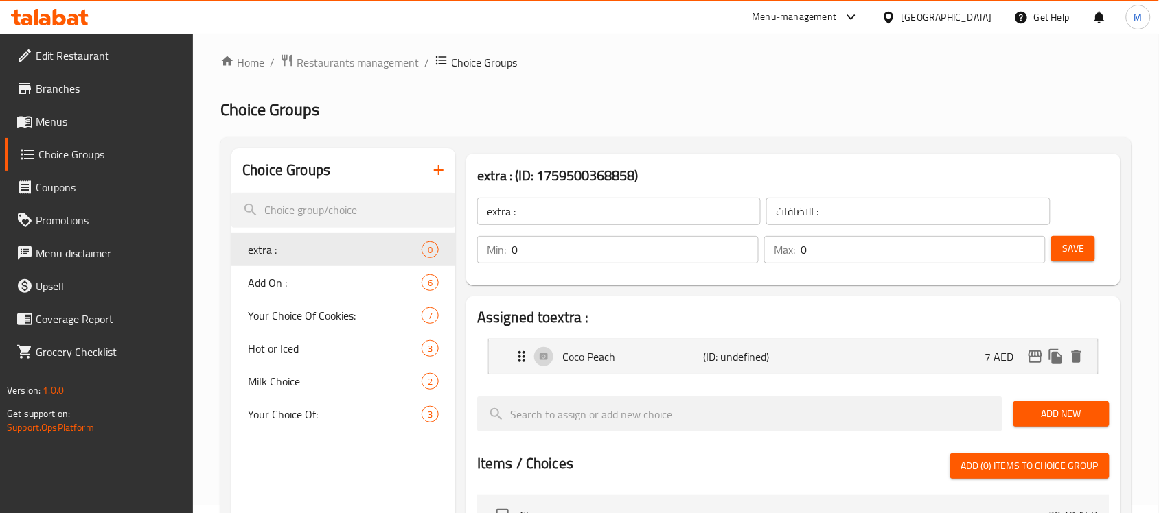
scroll to position [0, 0]
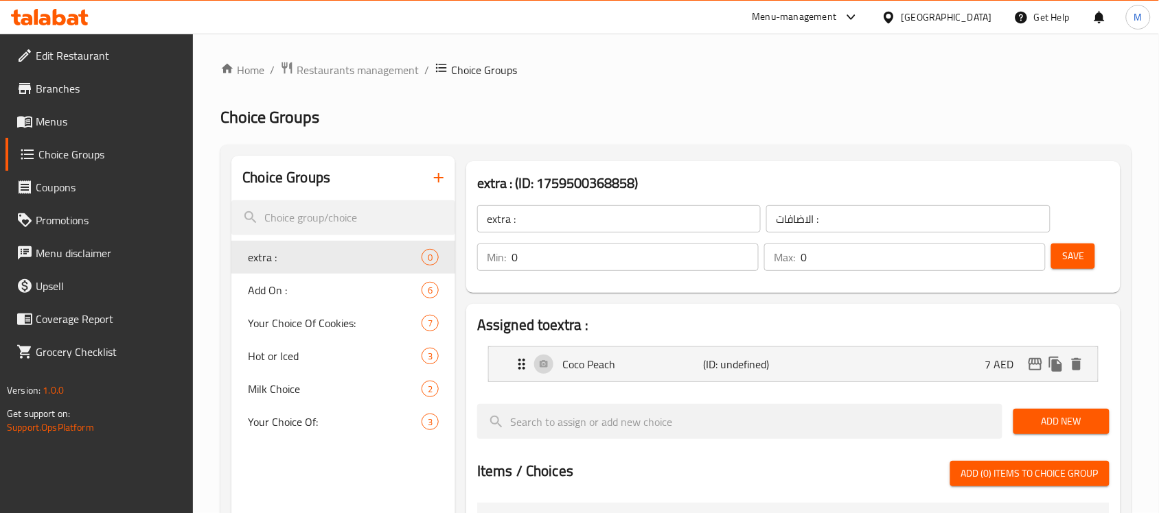
click at [1058, 258] on button "Save" at bounding box center [1073, 256] width 44 height 25
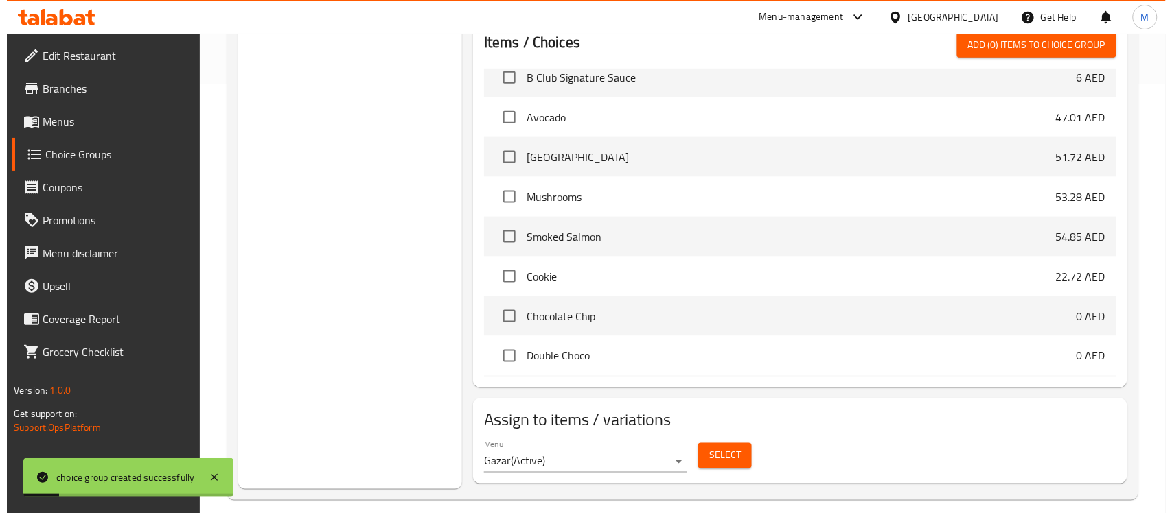
scroll to position [429, 0]
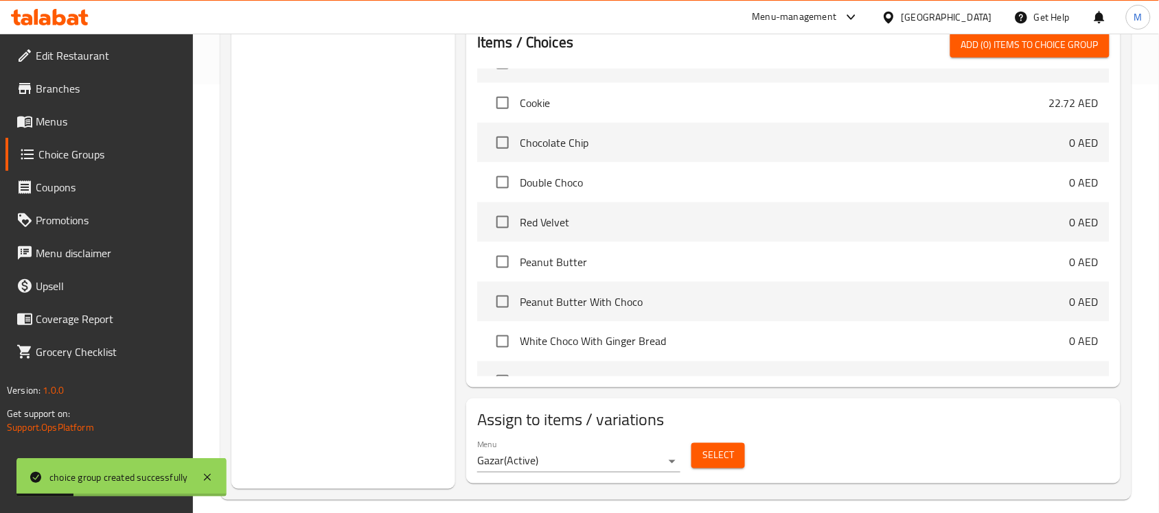
click at [724, 465] on button "Select" at bounding box center [718, 455] width 54 height 25
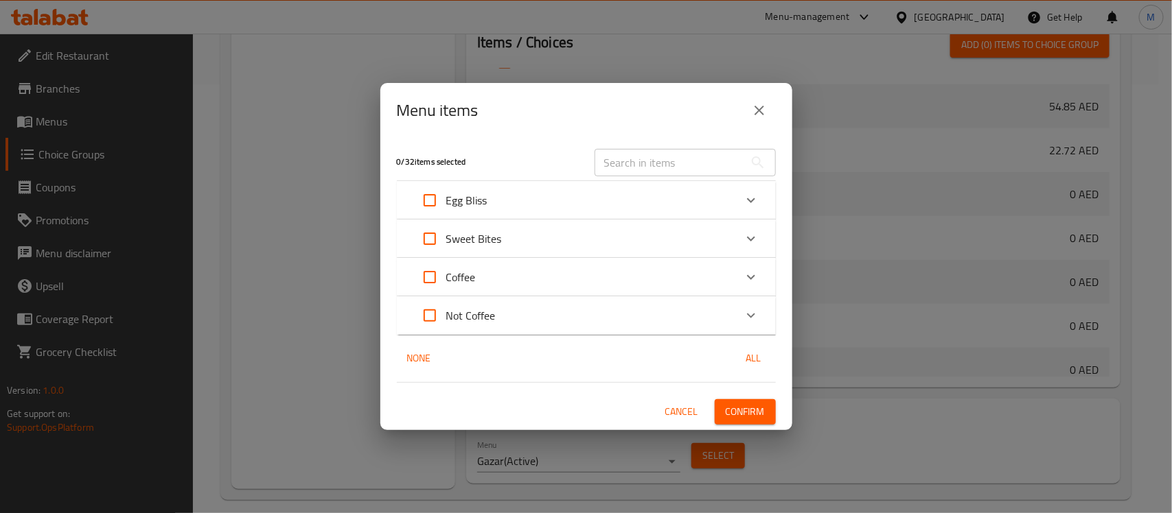
click at [663, 285] on div "Coffee" at bounding box center [573, 277] width 321 height 33
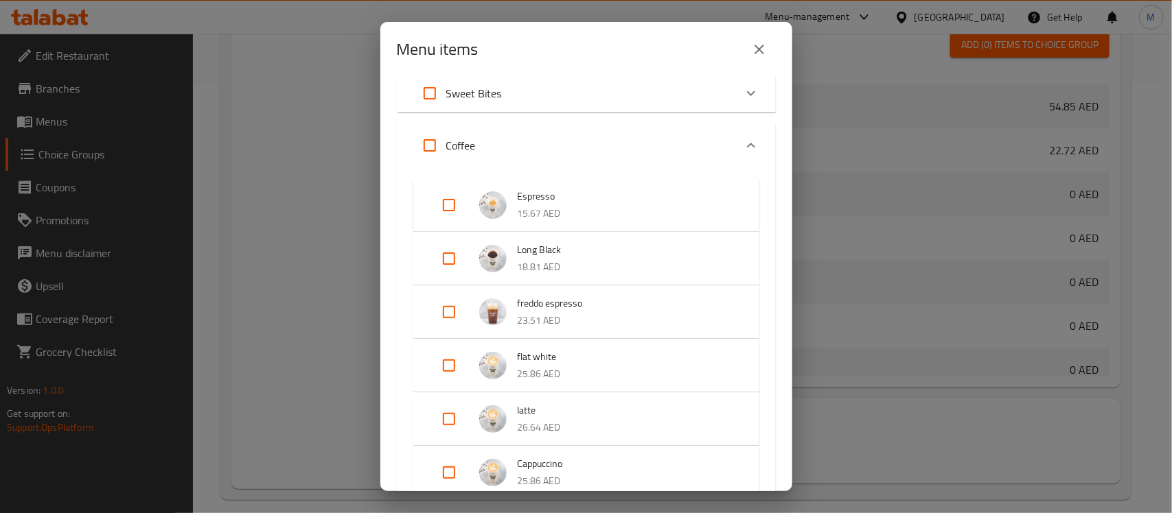
scroll to position [86, 0]
click at [434, 207] on input "Expand" at bounding box center [448, 203] width 33 height 33
checkbox input "true"
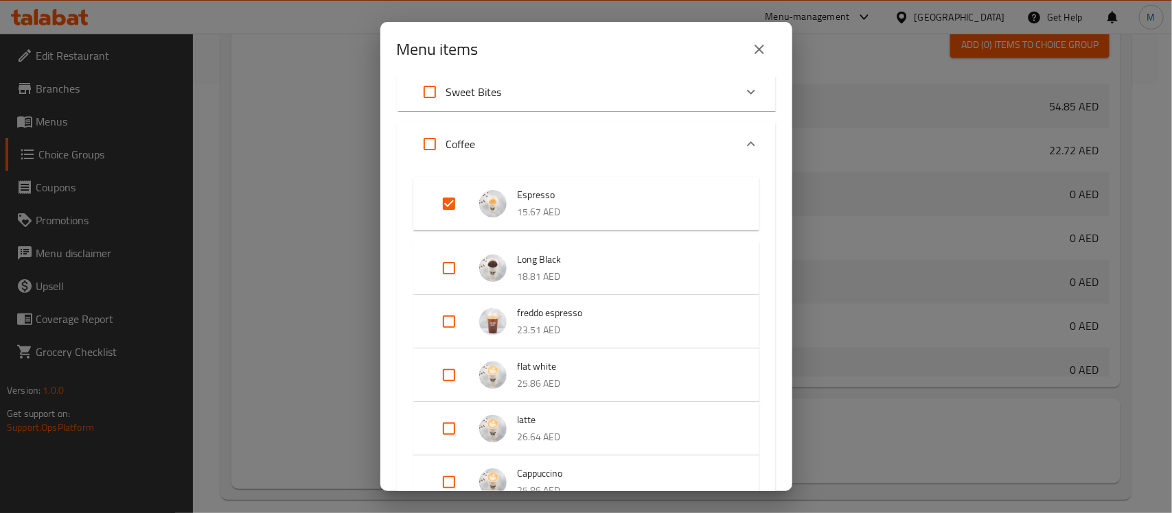
click at [443, 321] on input "Expand" at bounding box center [448, 321] width 33 height 33
checkbox input "true"
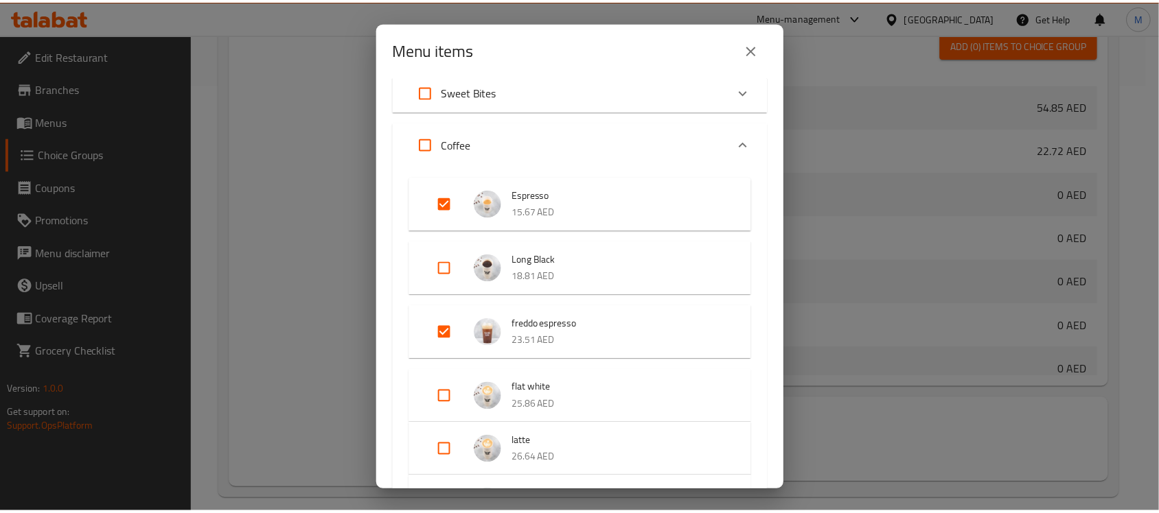
scroll to position [0, 0]
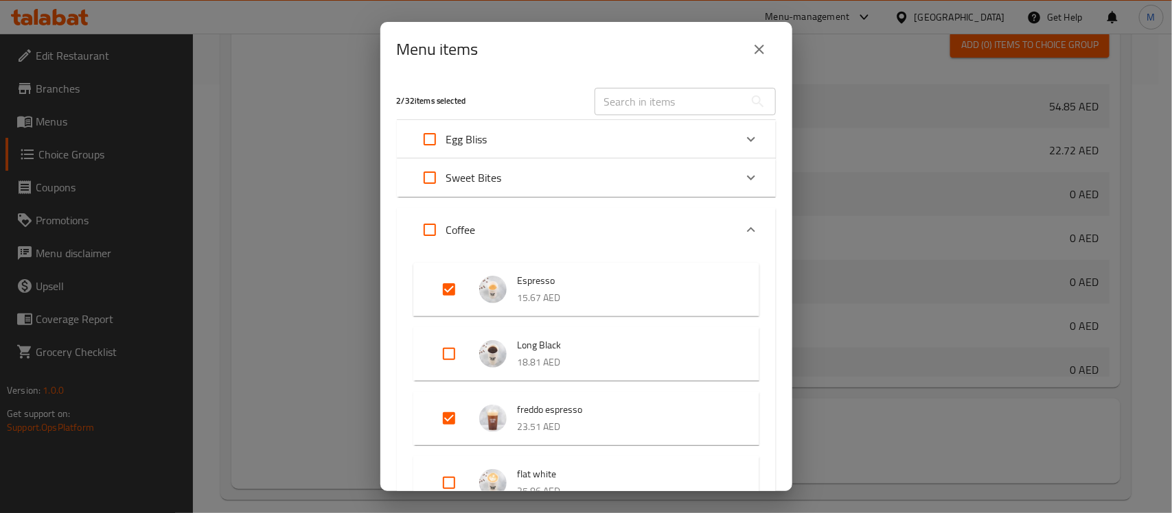
click at [640, 98] on input "text" at bounding box center [669, 101] width 150 height 27
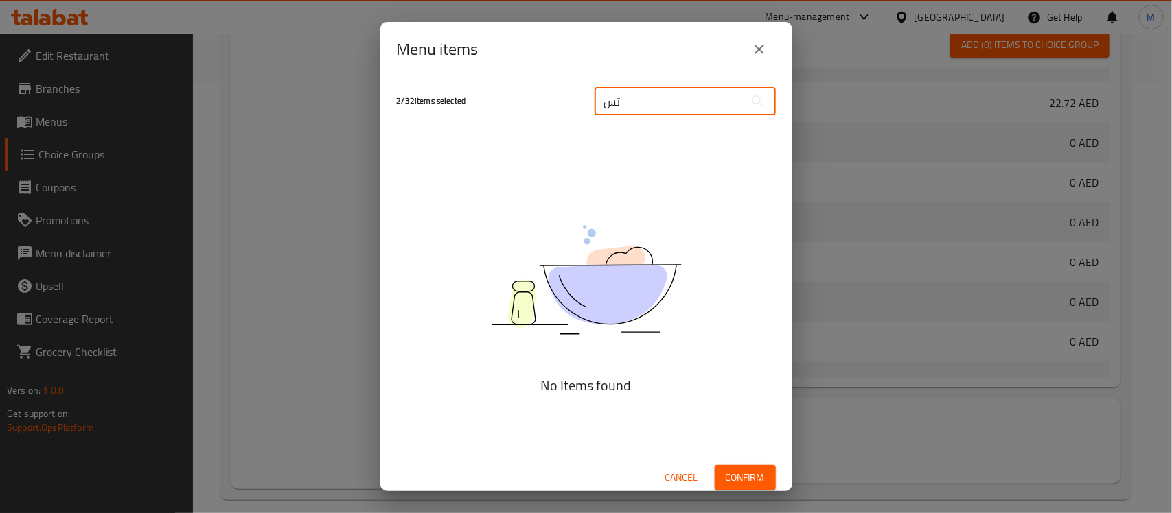
type input "ث"
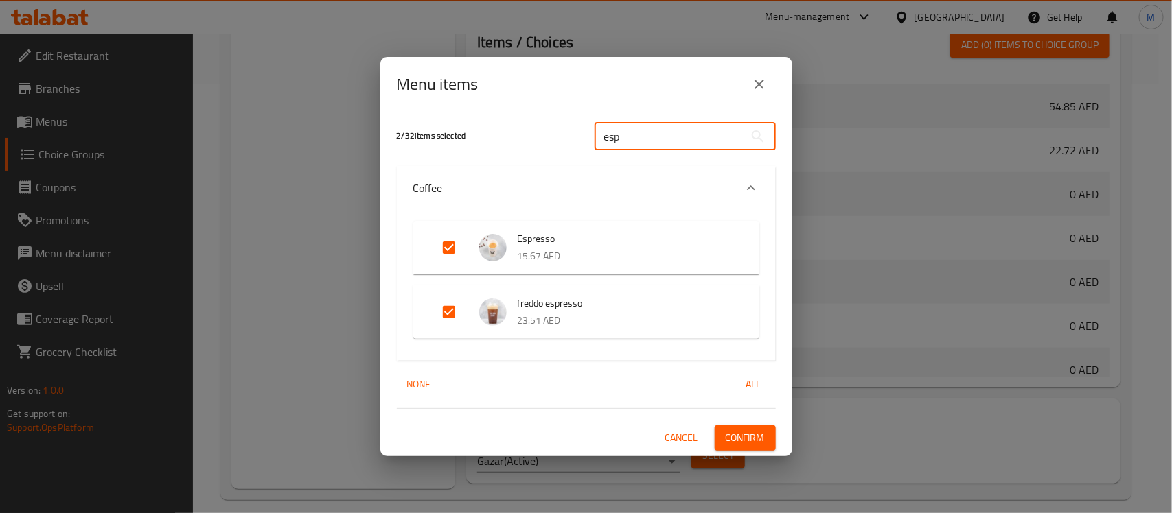
type input "esp"
click at [732, 447] on button "Confirm" at bounding box center [744, 438] width 61 height 25
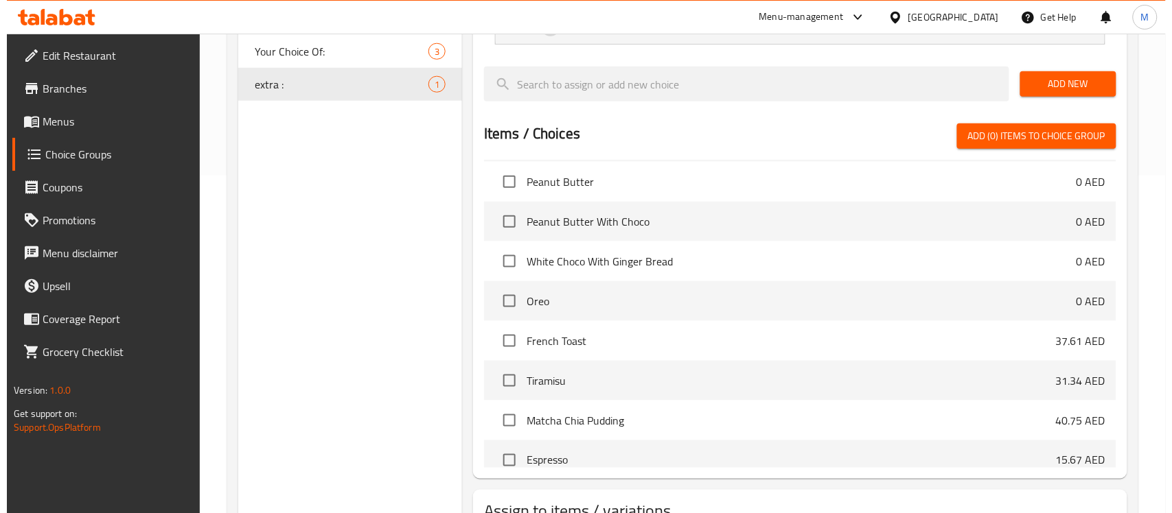
scroll to position [443, 0]
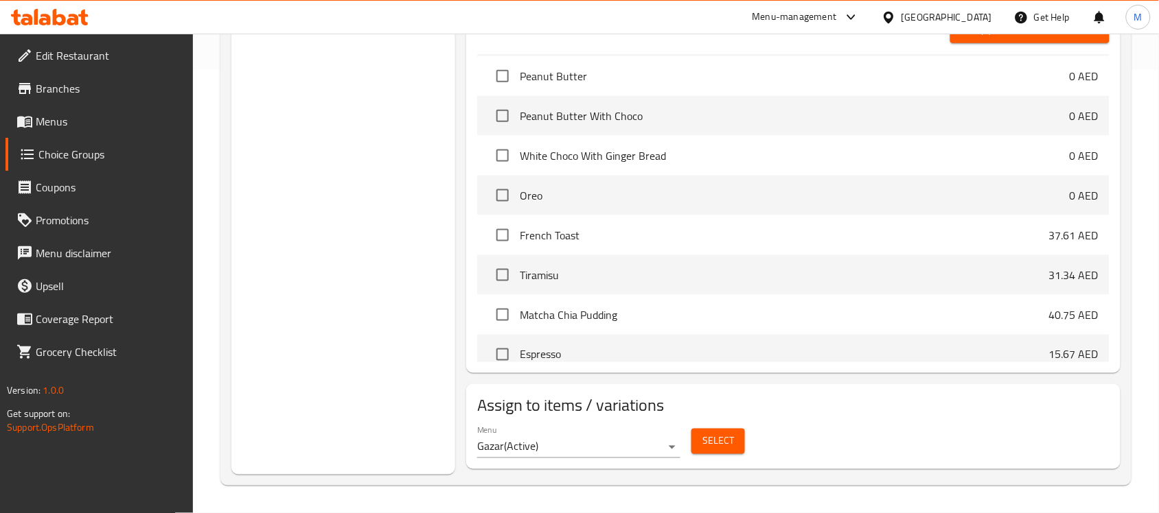
click at [725, 454] on button "Select" at bounding box center [718, 441] width 54 height 25
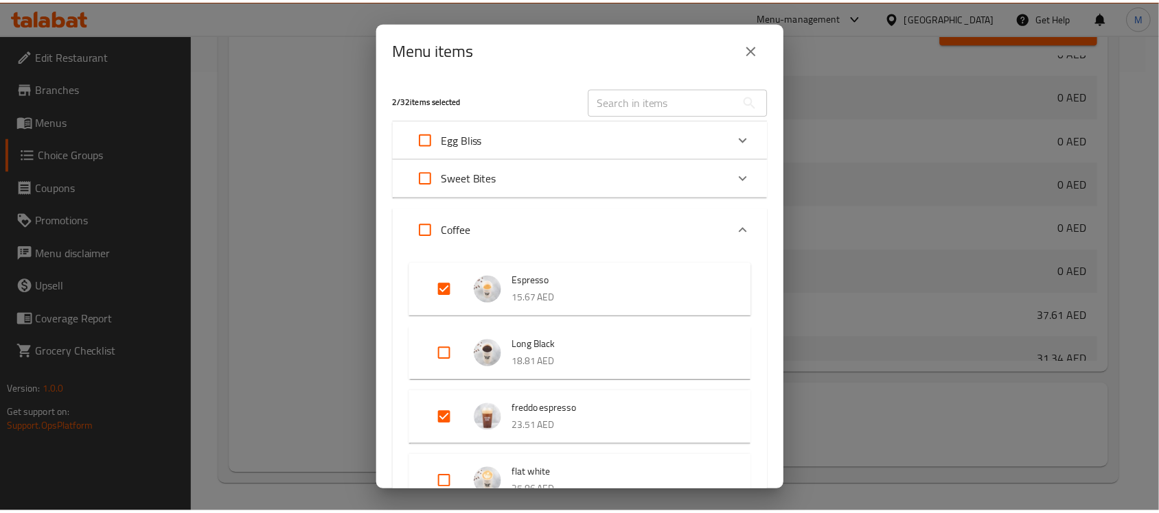
scroll to position [659, 0]
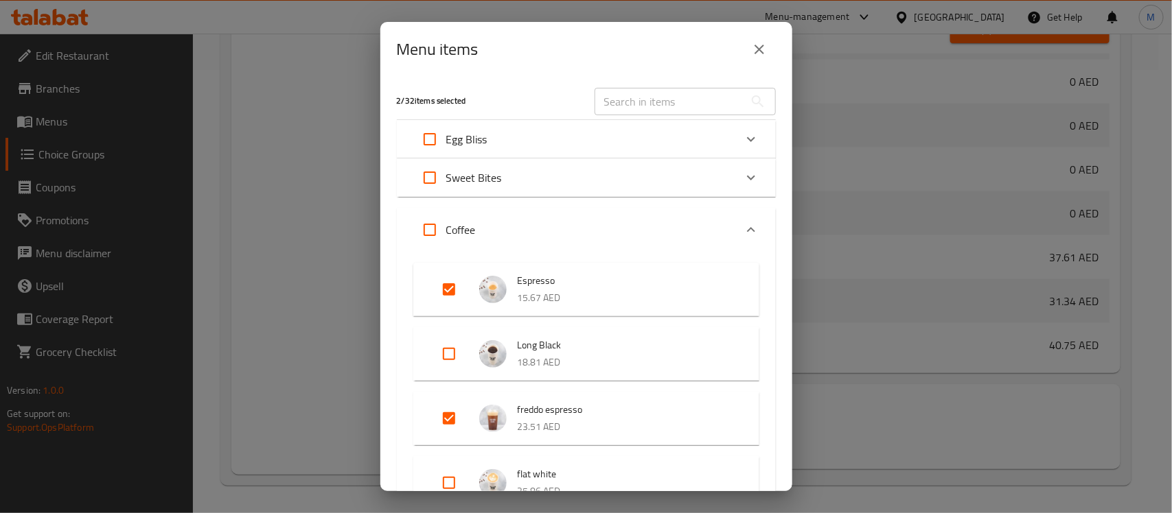
click at [759, 53] on icon "close" at bounding box center [759, 49] width 16 height 16
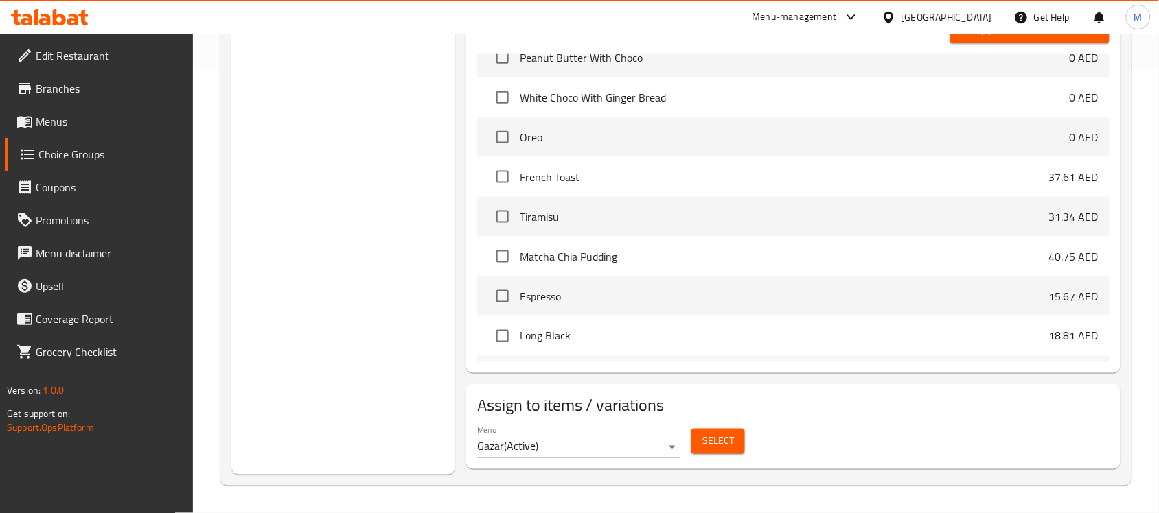
scroll to position [601, 0]
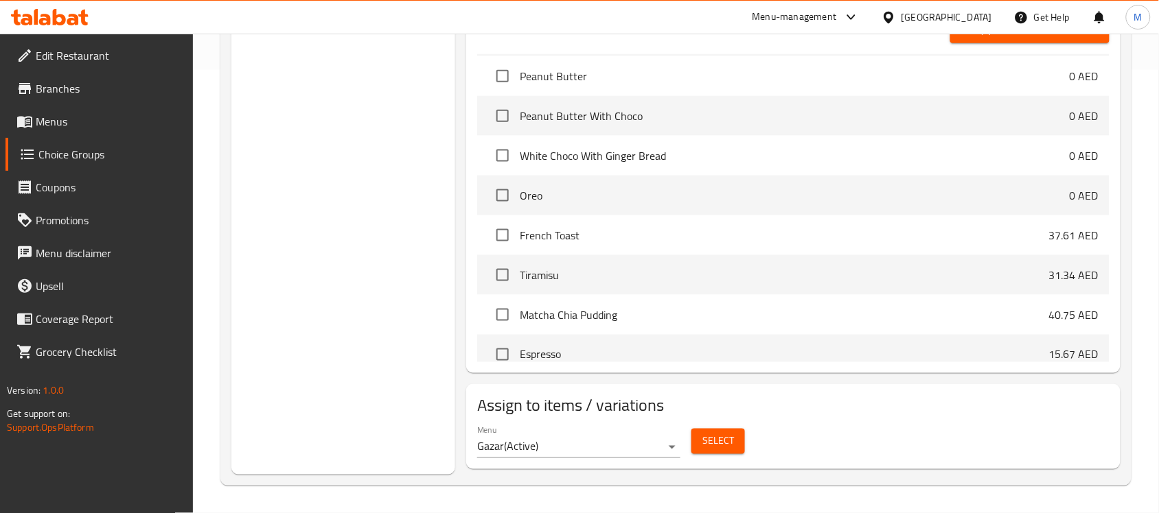
click at [111, 111] on link "Menus" at bounding box center [99, 121] width 188 height 33
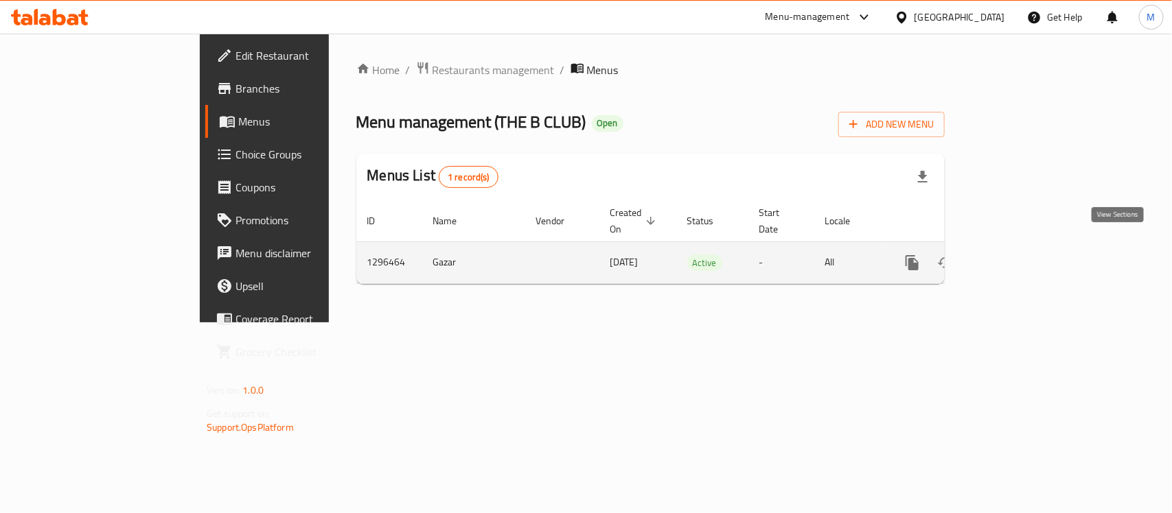
click at [1027, 253] on link "enhanced table" at bounding box center [1011, 262] width 33 height 33
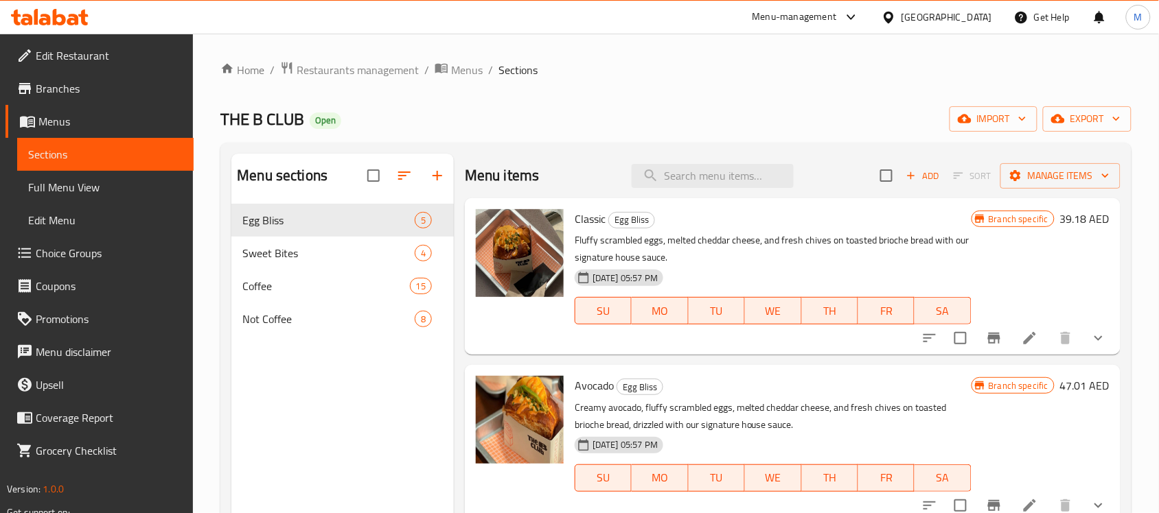
click at [74, 192] on span "Full Menu View" at bounding box center [105, 187] width 154 height 16
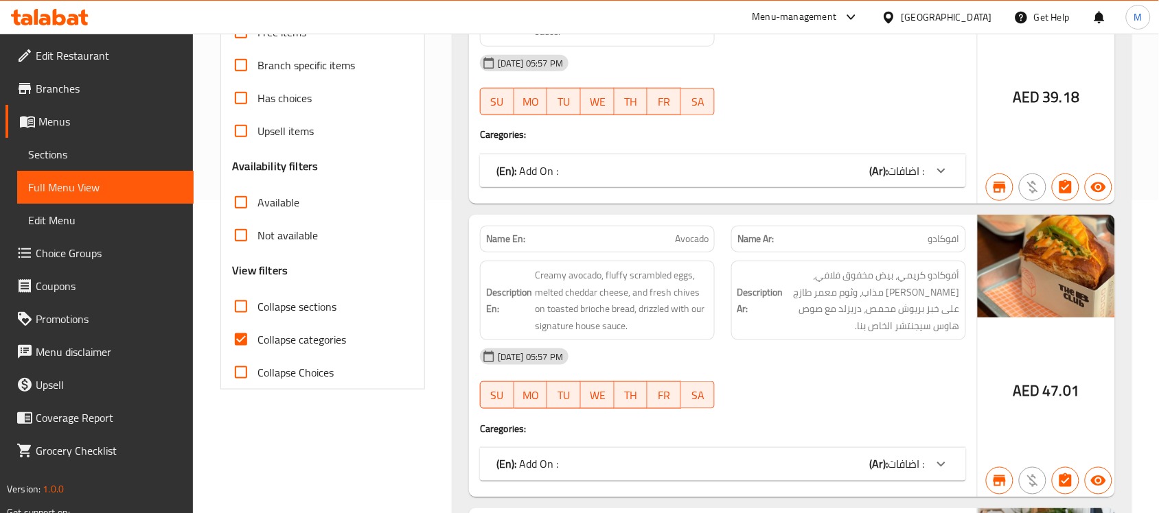
scroll to position [343, 0]
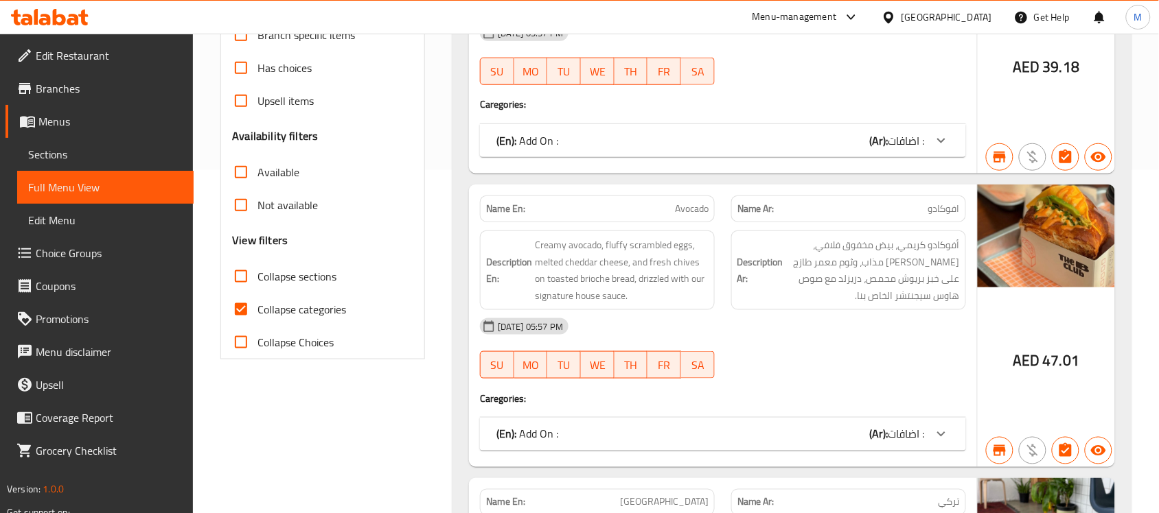
click at [259, 283] on span "Collapse sections" at bounding box center [296, 276] width 79 height 16
click at [257, 283] on input "Collapse sections" at bounding box center [240, 276] width 33 height 33
checkbox input "true"
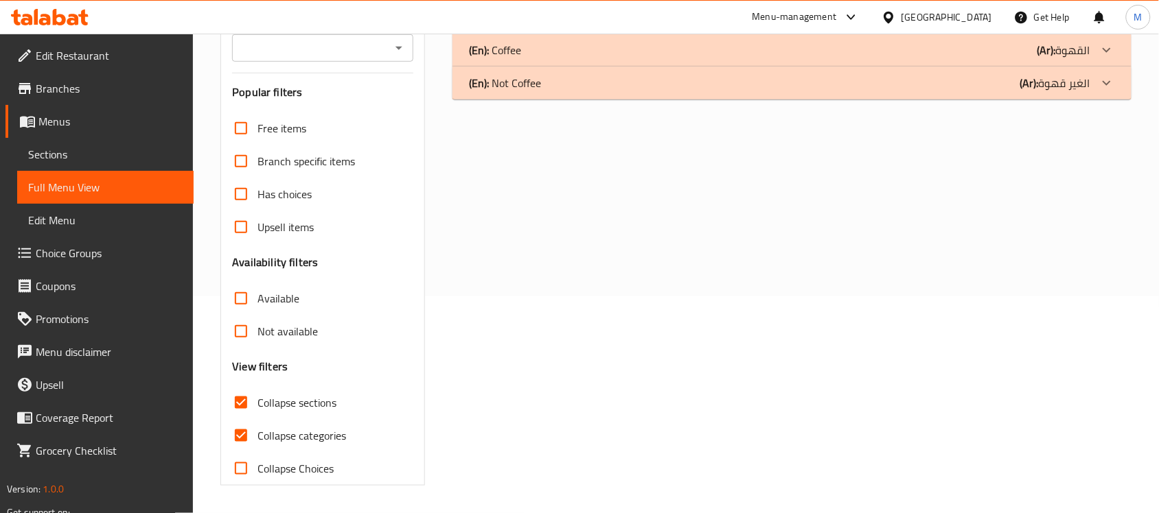
click at [248, 419] on input "Collapse categories" at bounding box center [240, 435] width 33 height 33
checkbox input "false"
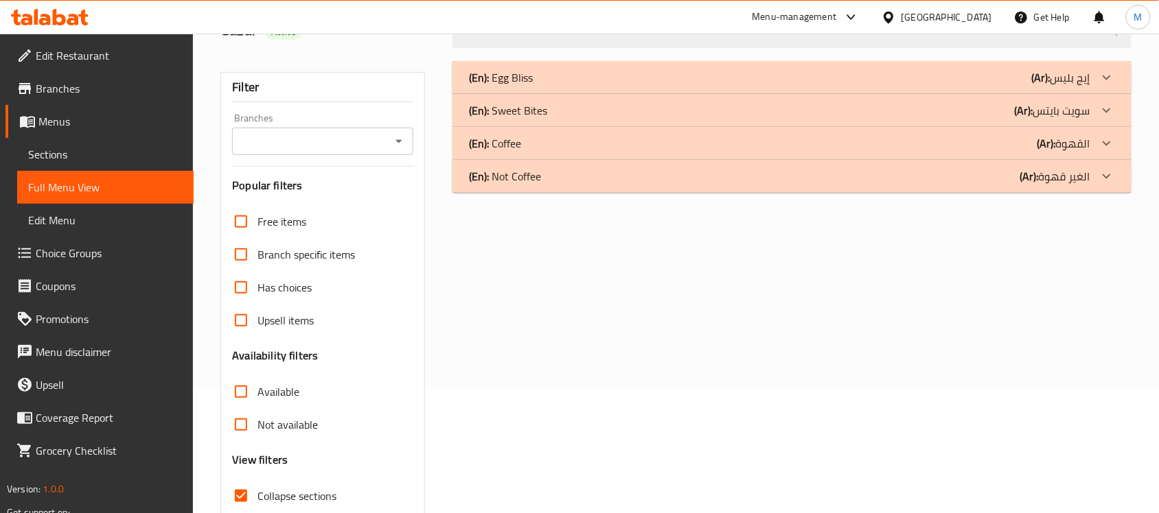
scroll to position [0, 0]
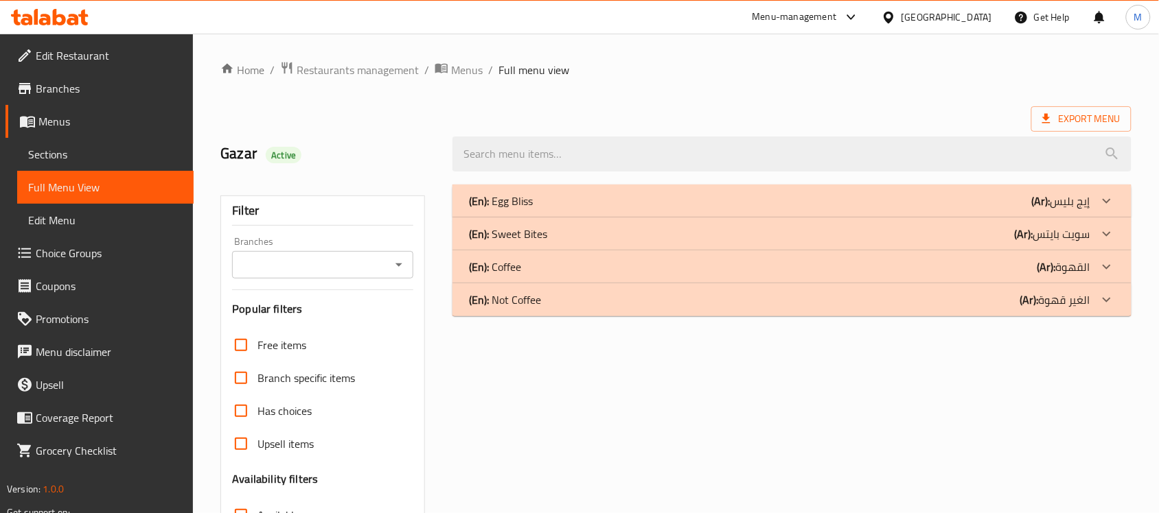
click at [647, 275] on div "(En): Coffee (Ar): القهوة" at bounding box center [779, 267] width 621 height 16
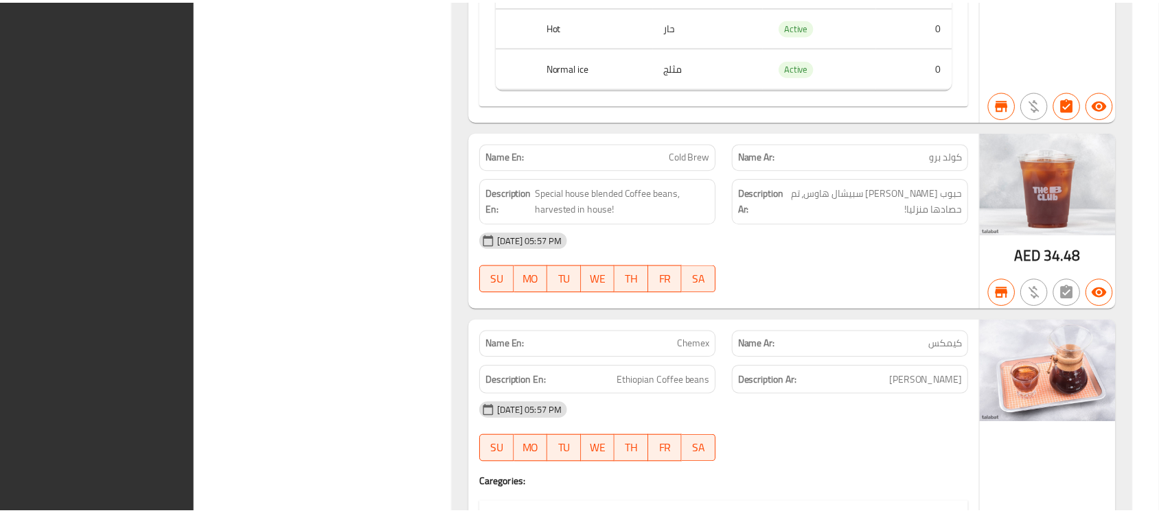
scroll to position [6743, 0]
